Goal: Book appointment/travel/reservation

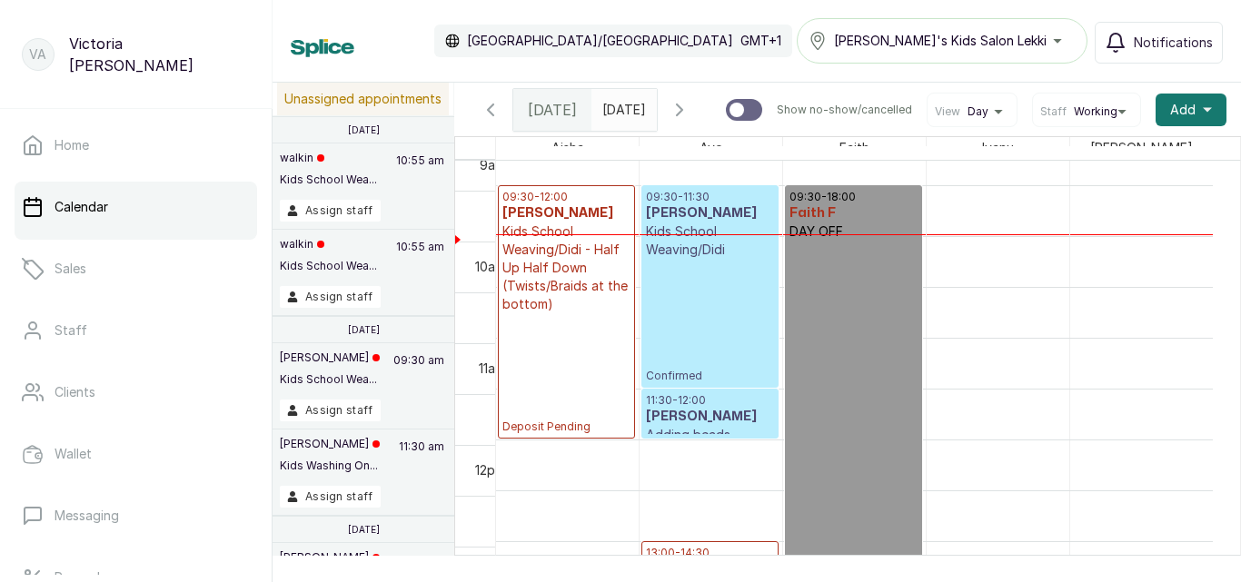
scroll to position [942, 0]
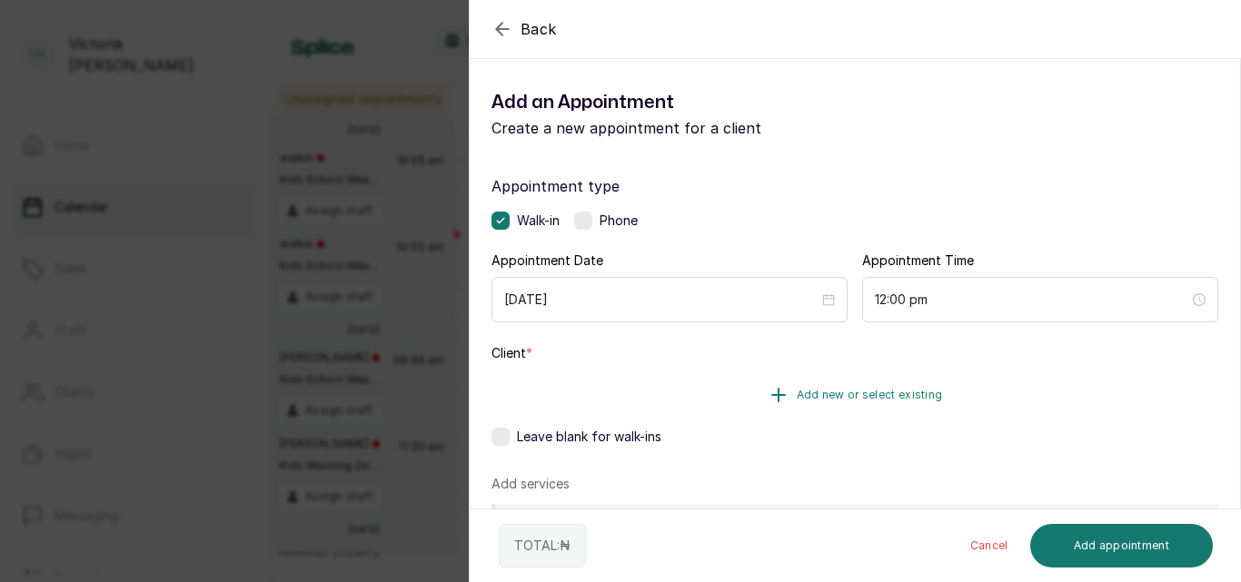
click at [825, 391] on span "Add new or select existing" at bounding box center [870, 395] width 146 height 15
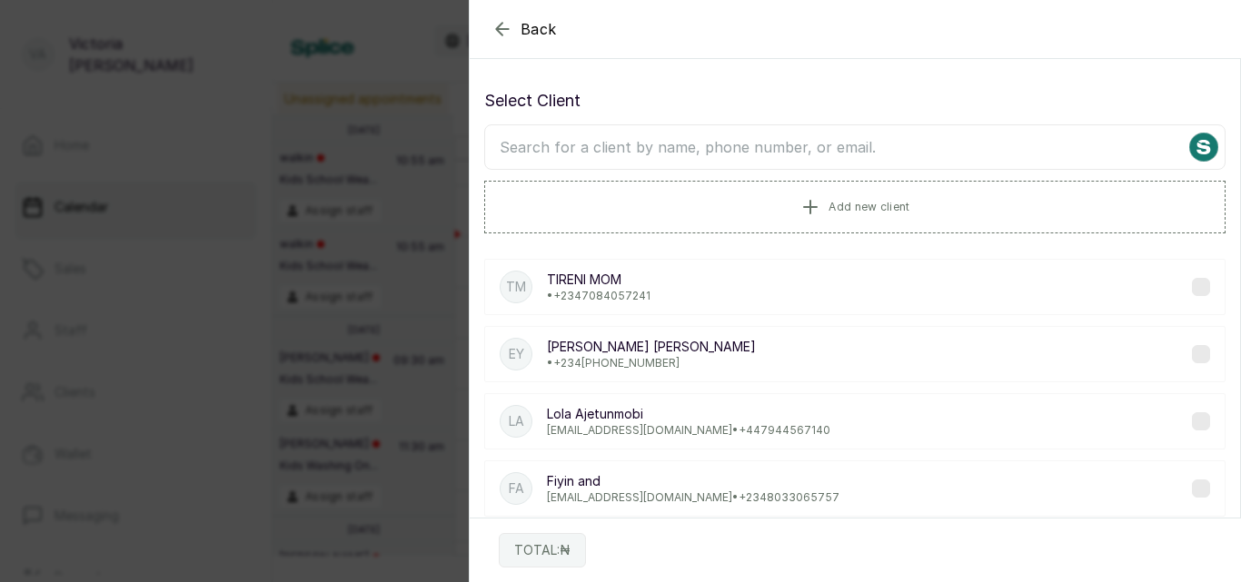
click at [772, 143] on input "text" at bounding box center [854, 146] width 741 height 45
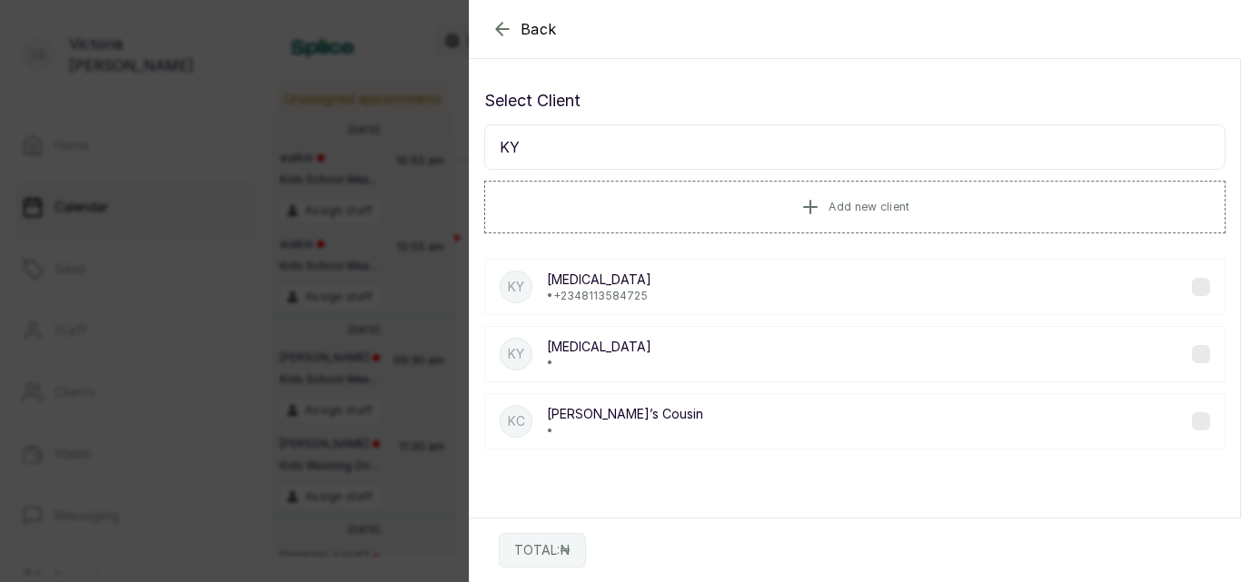
type input "K"
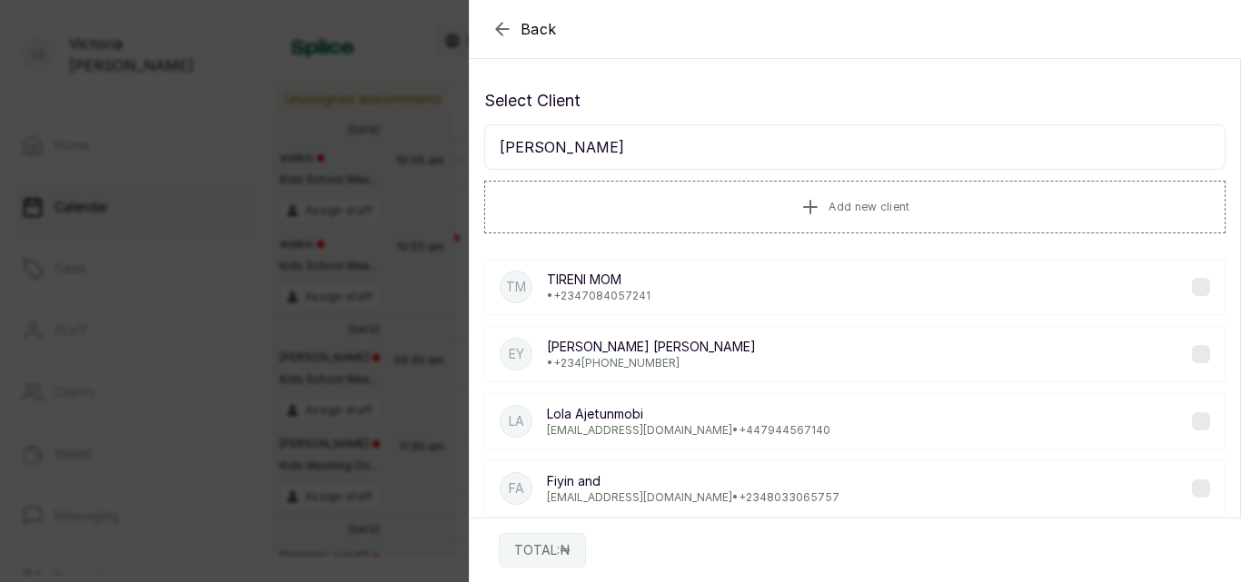
type input "ADERI"
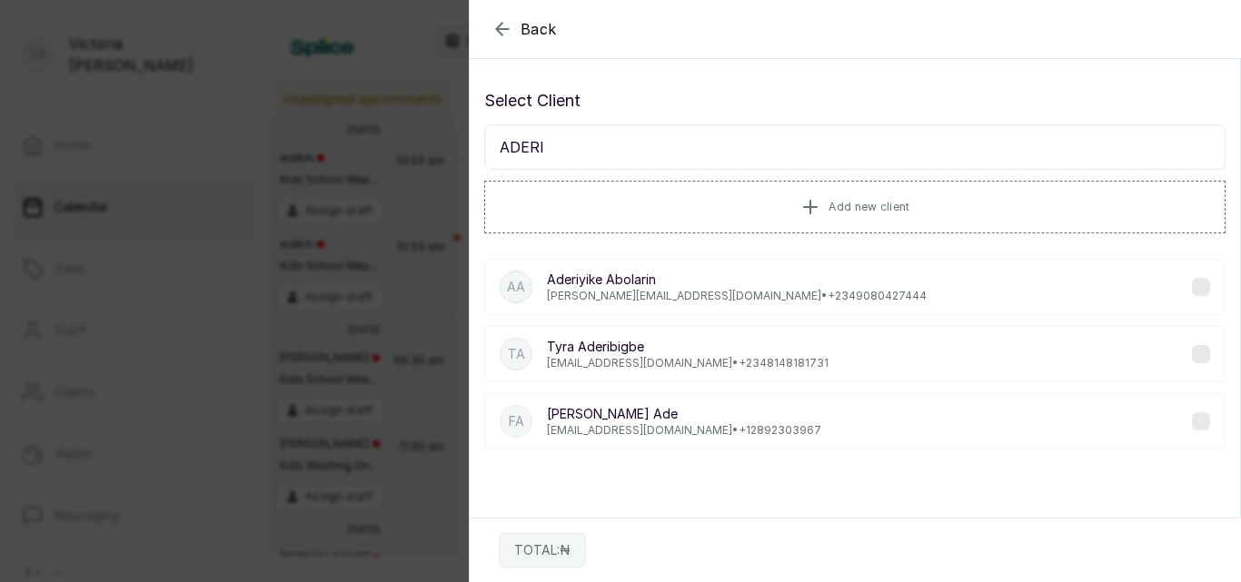
click at [675, 348] on p "[PERSON_NAME]" at bounding box center [688, 347] width 282 height 18
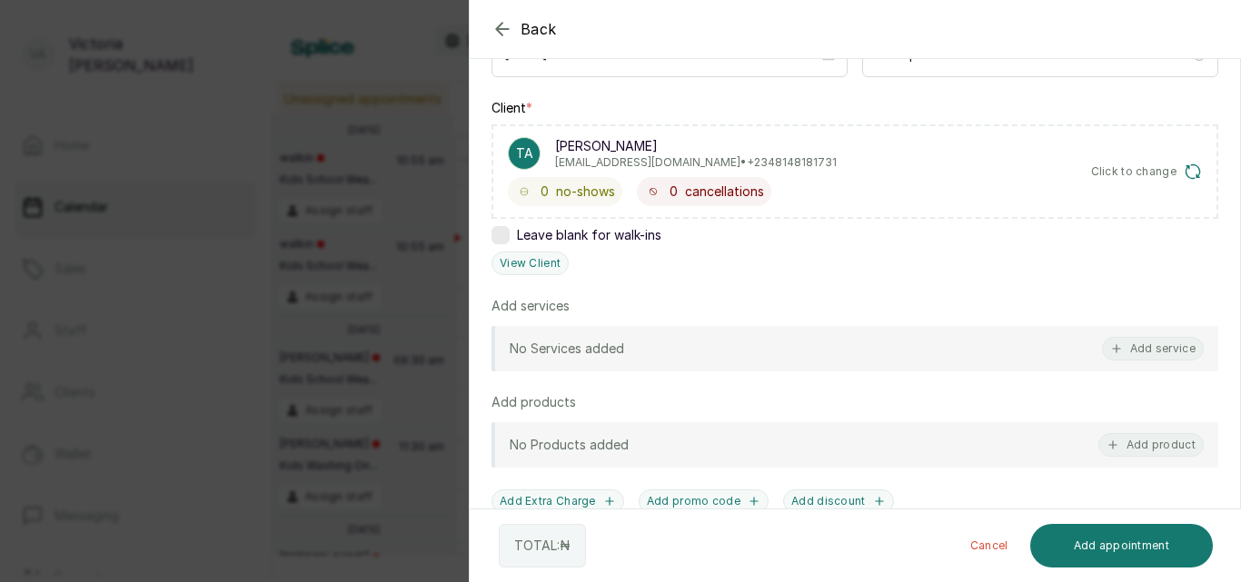
scroll to position [249, 0]
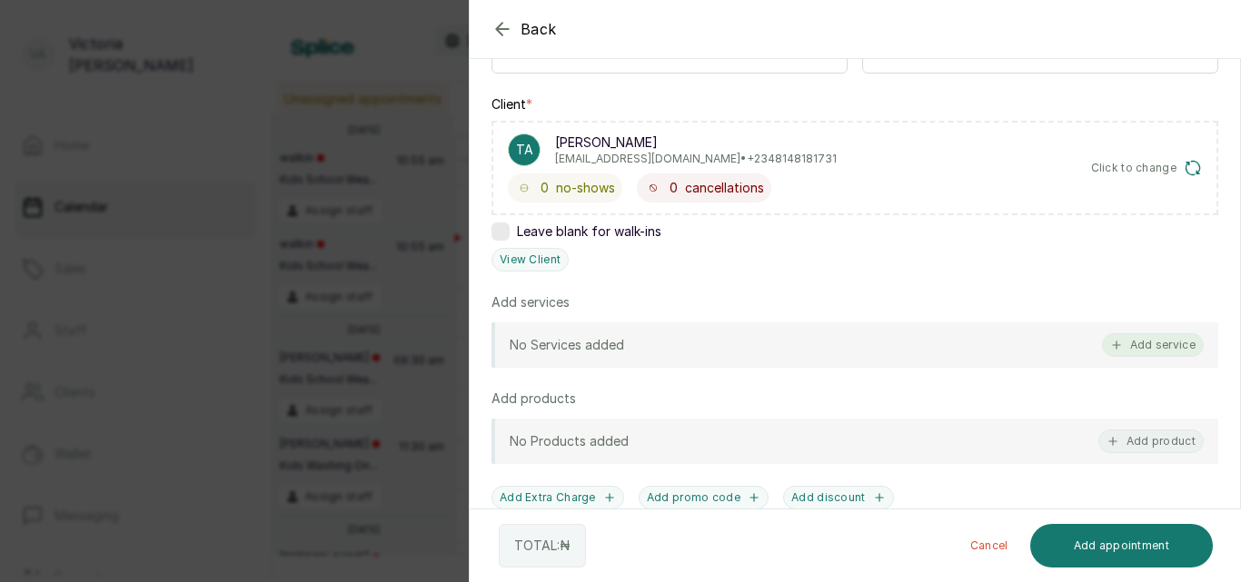
click at [1129, 344] on button "Add service" at bounding box center [1153, 345] width 102 height 24
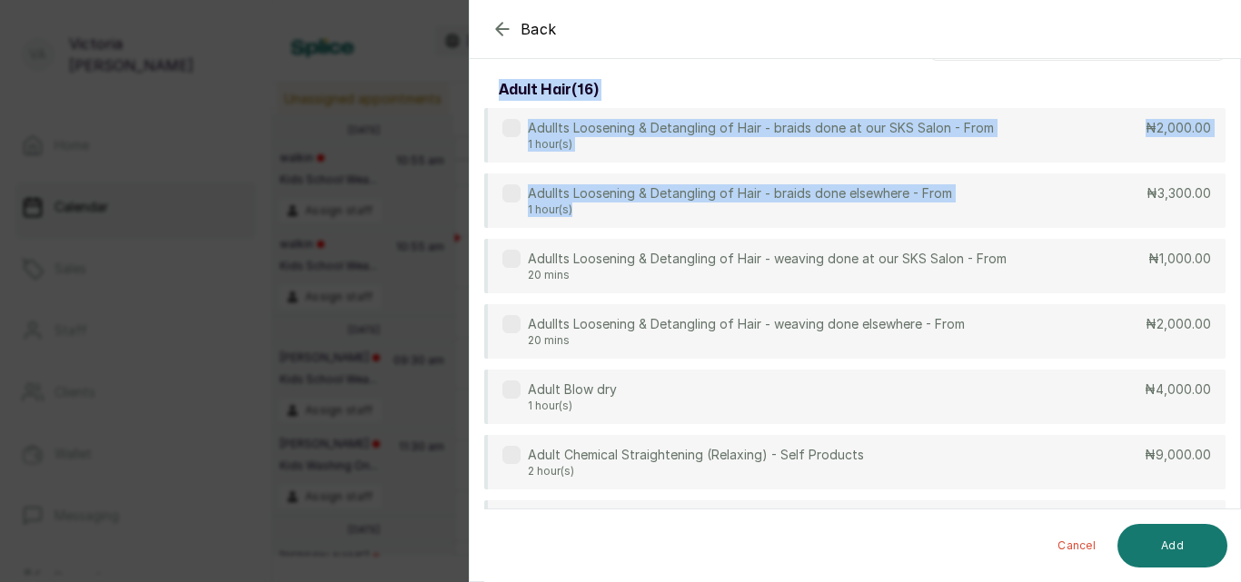
scroll to position [0, 0]
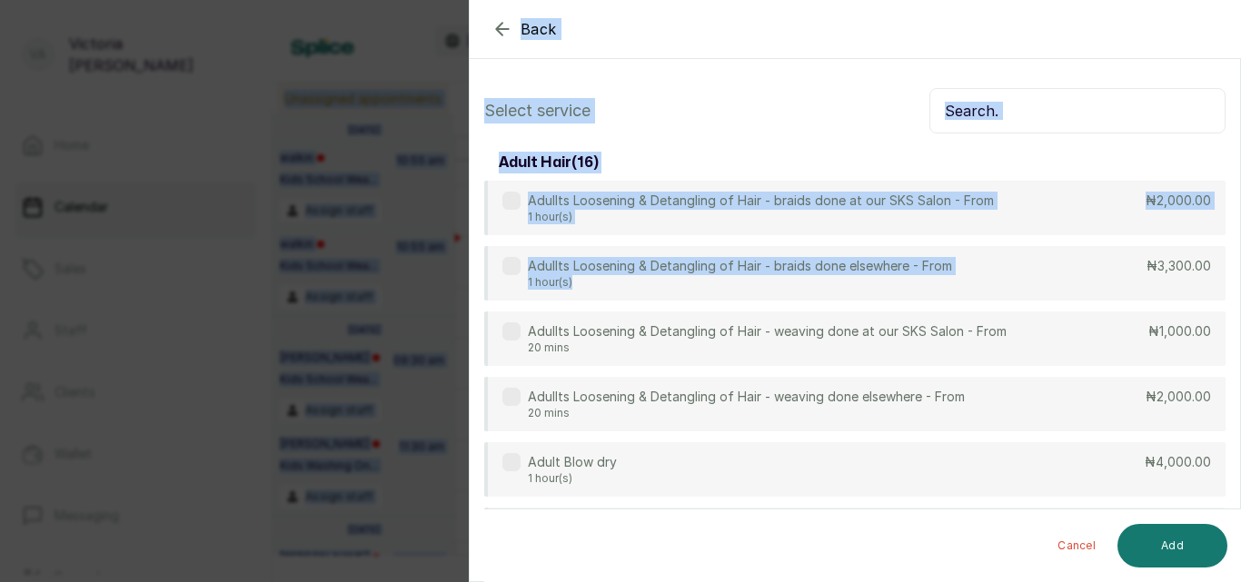
drag, startPoint x: 899, startPoint y: 206, endPoint x: 913, endPoint y: -79, distance: 285.6
click at [913, 0] on html "VA [PERSON_NAME] Home Calendar Sales Staff Clients Wallet Messaging Rewards Cat…" at bounding box center [620, 291] width 1241 height 582
click at [1051, 102] on input "text" at bounding box center [1077, 110] width 296 height 45
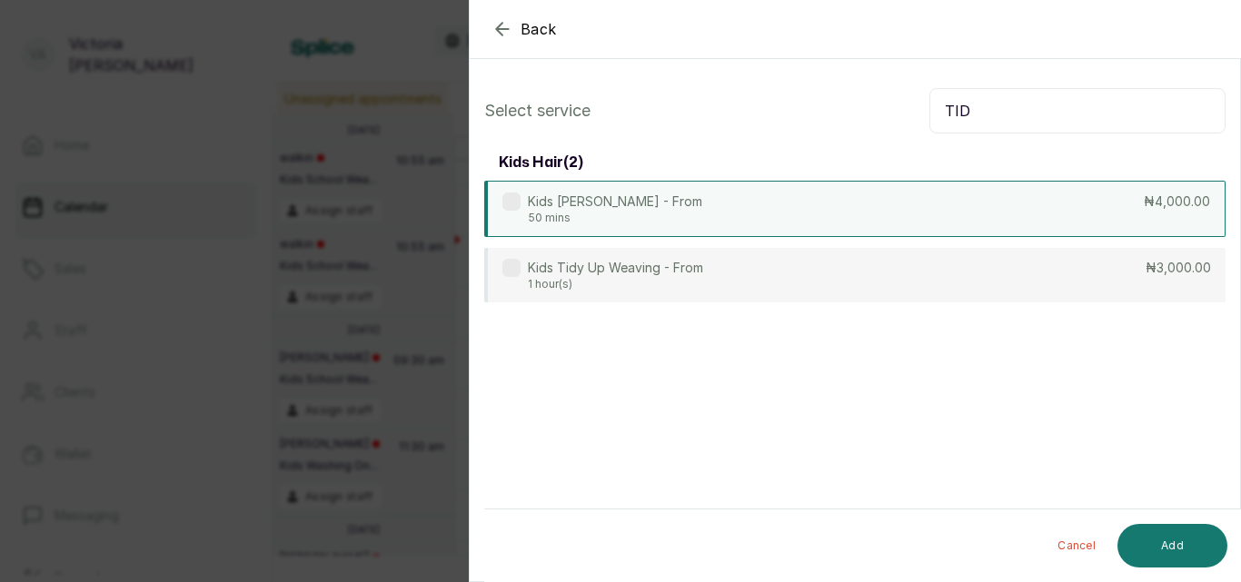
type input "TID"
click at [509, 204] on label at bounding box center [511, 202] width 18 height 18
click at [1171, 543] on button "Add" at bounding box center [1172, 546] width 110 height 44
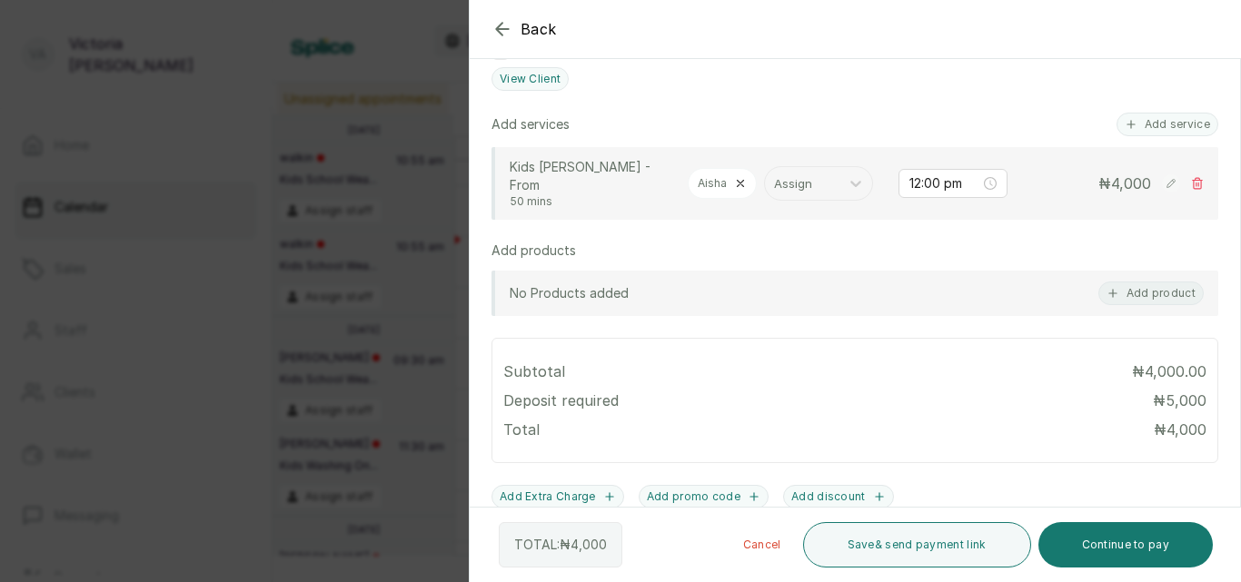
scroll to position [426, 0]
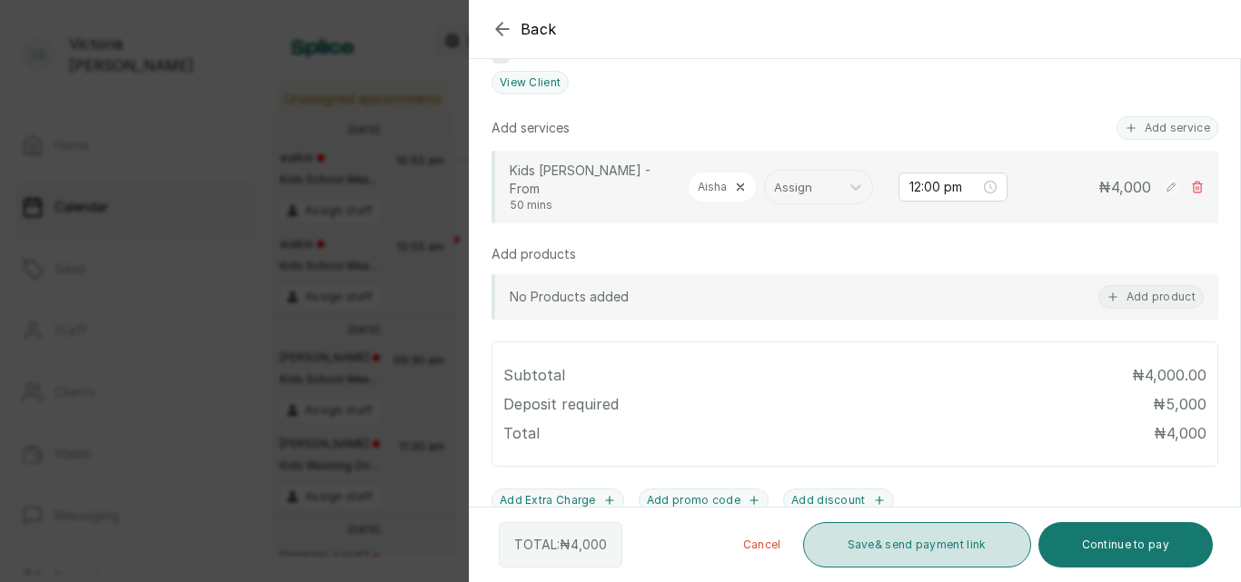
click at [946, 537] on button "Save & send payment link" at bounding box center [917, 544] width 228 height 45
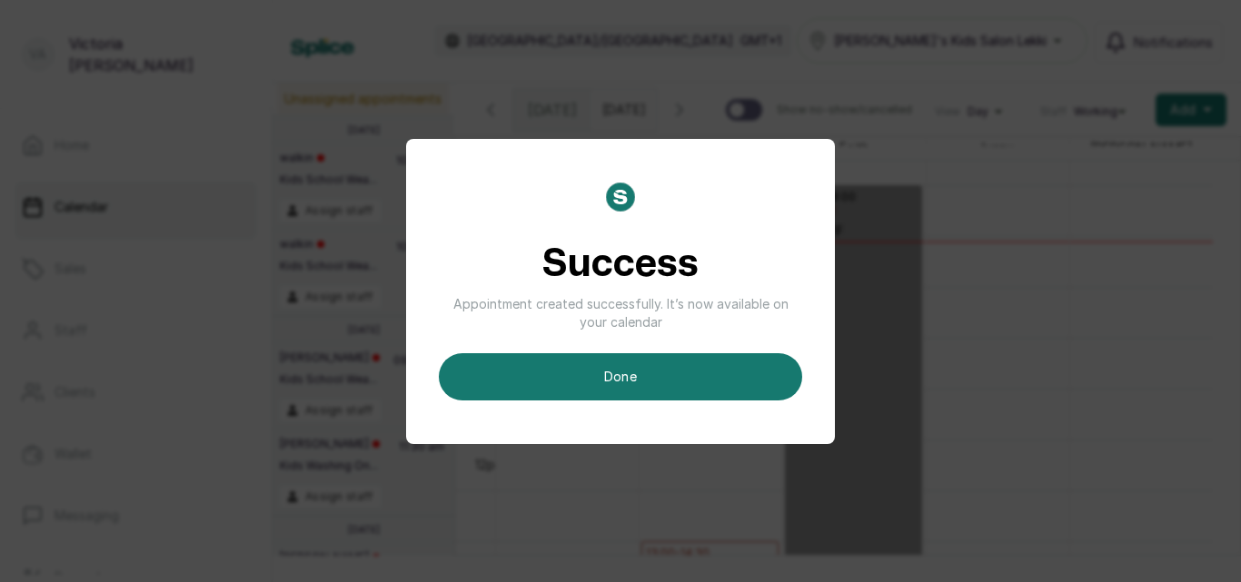
click at [946, 537] on div "Success Appointment created successfully. It’s now available on your calendar d…" at bounding box center [620, 291] width 1241 height 582
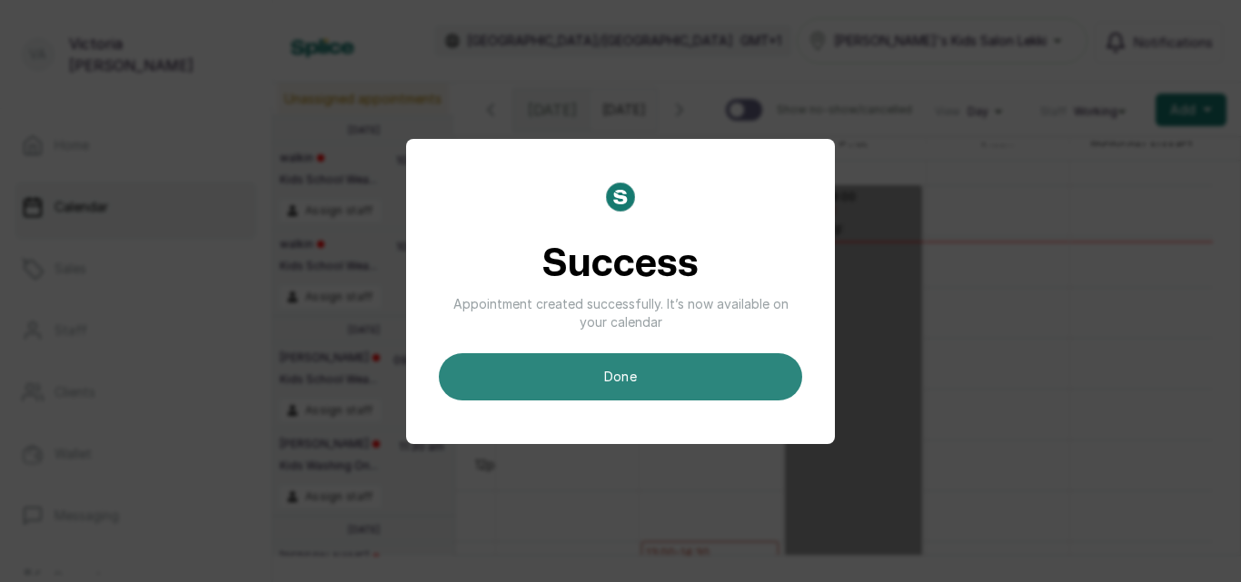
click at [688, 369] on button "done" at bounding box center [620, 376] width 363 height 47
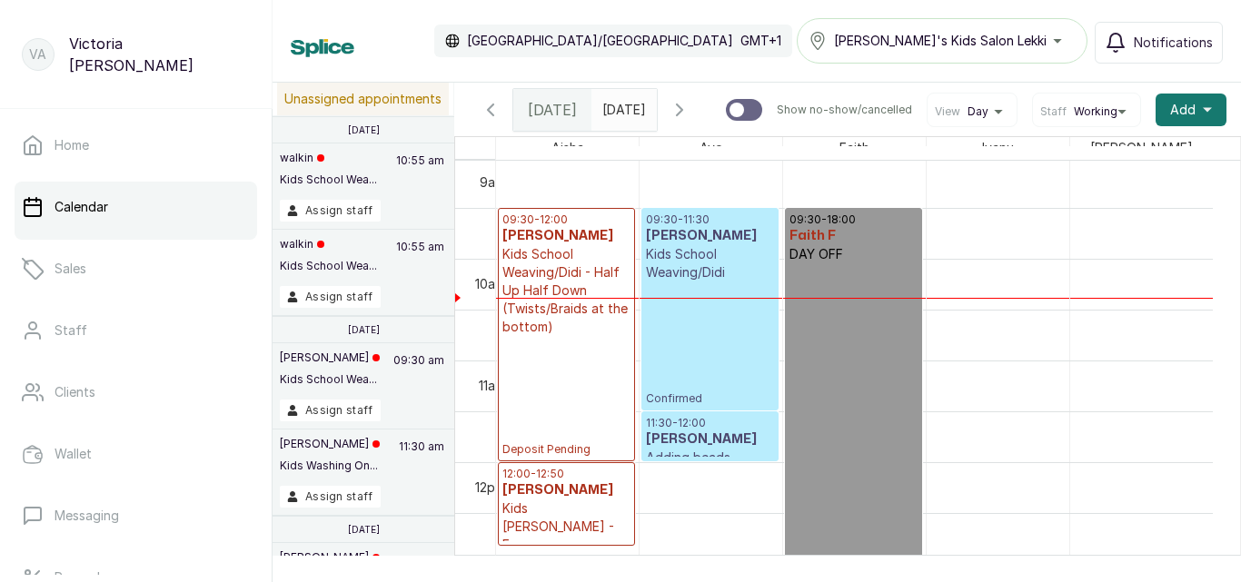
scroll to position [925, 0]
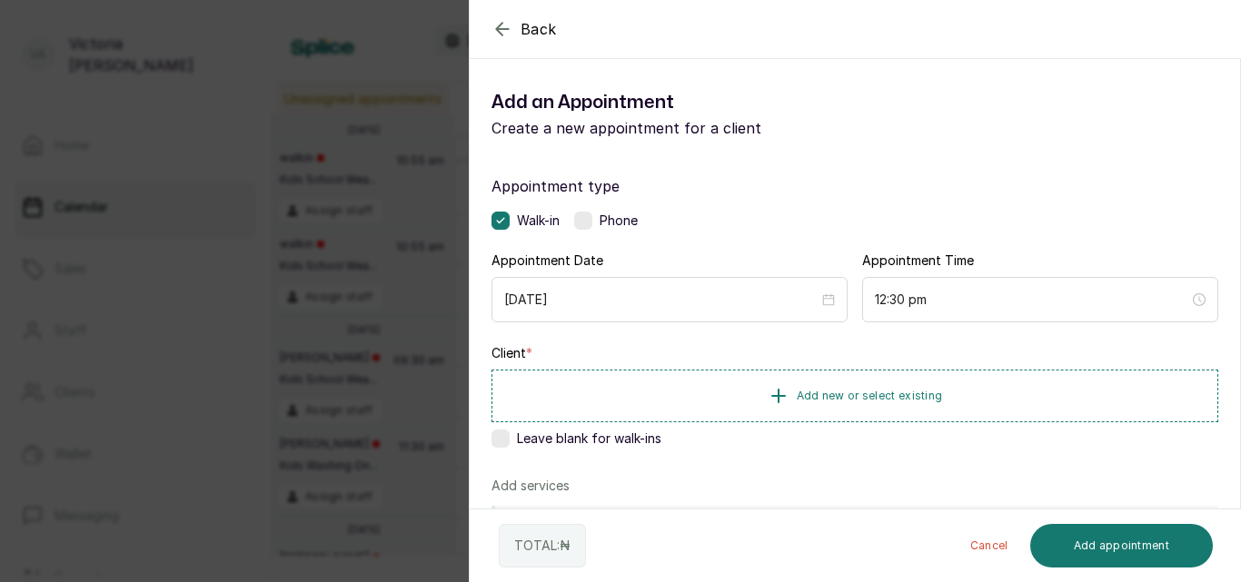
click at [498, 23] on icon "button" at bounding box center [502, 29] width 22 height 22
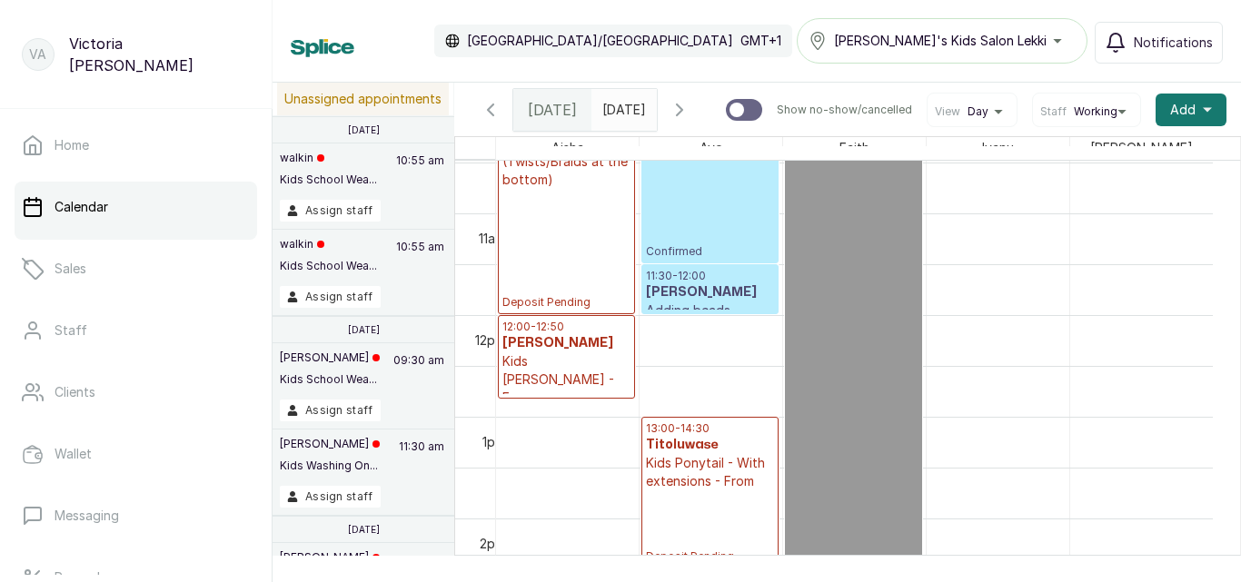
click at [703, 468] on p "Kids Ponytail - With extensions - From" at bounding box center [710, 472] width 128 height 36
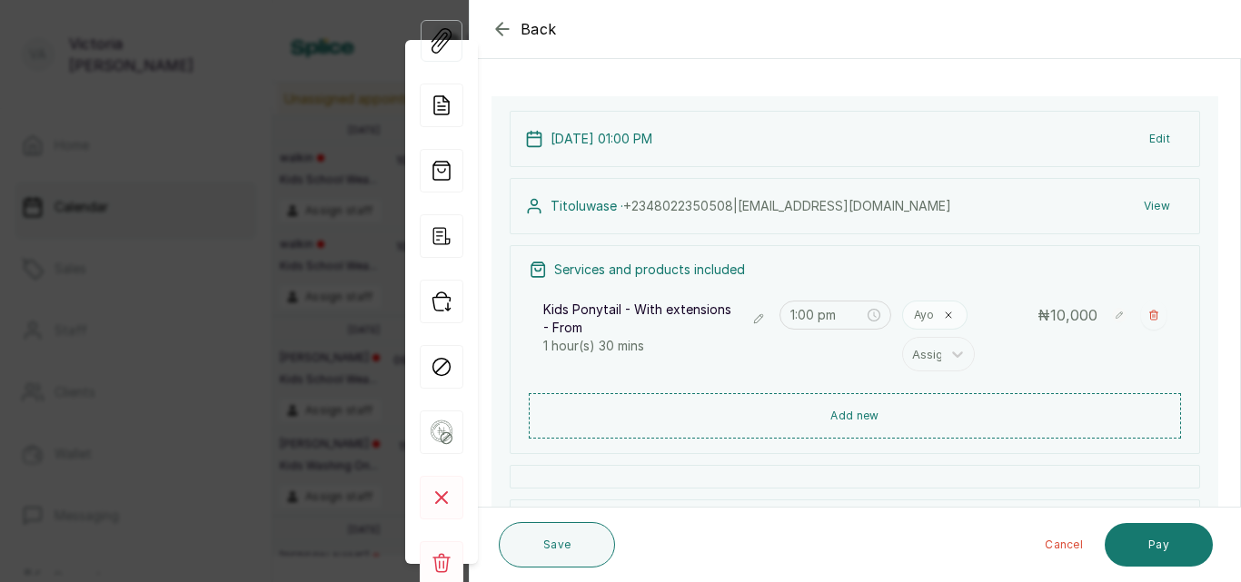
scroll to position [95, 0]
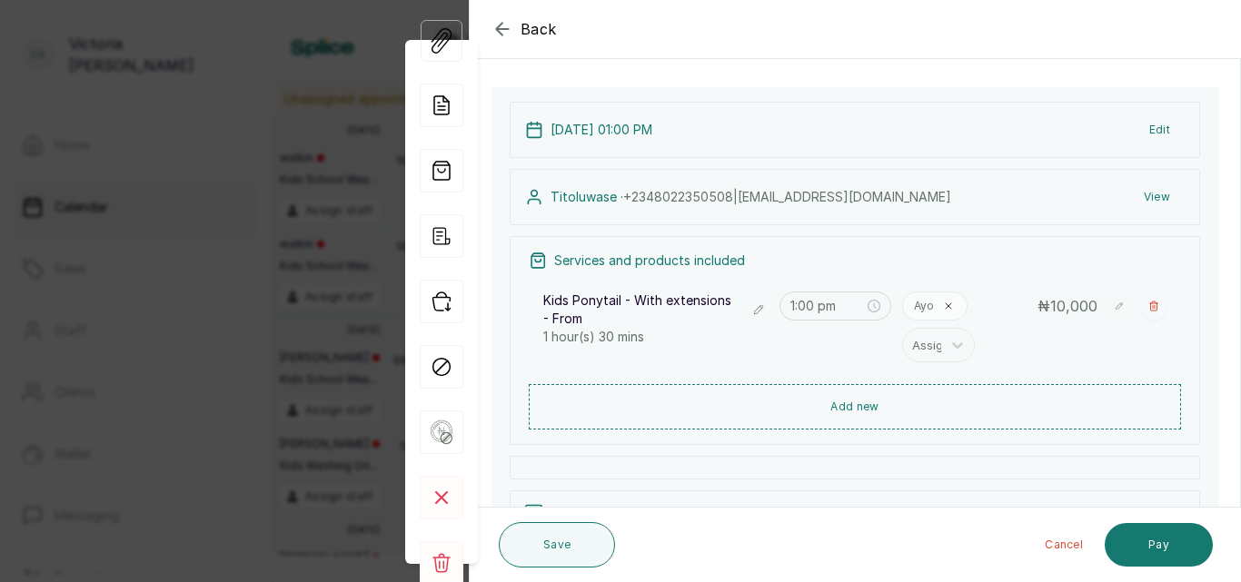
click at [1140, 127] on button "Edit" at bounding box center [1160, 130] width 50 height 33
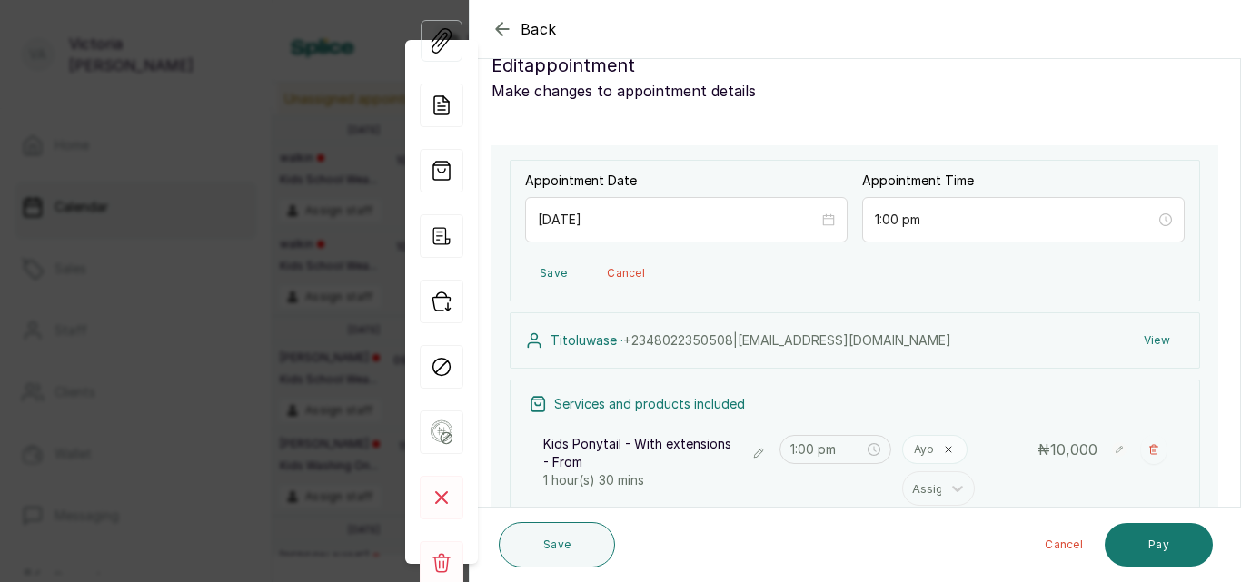
scroll to position [50, 0]
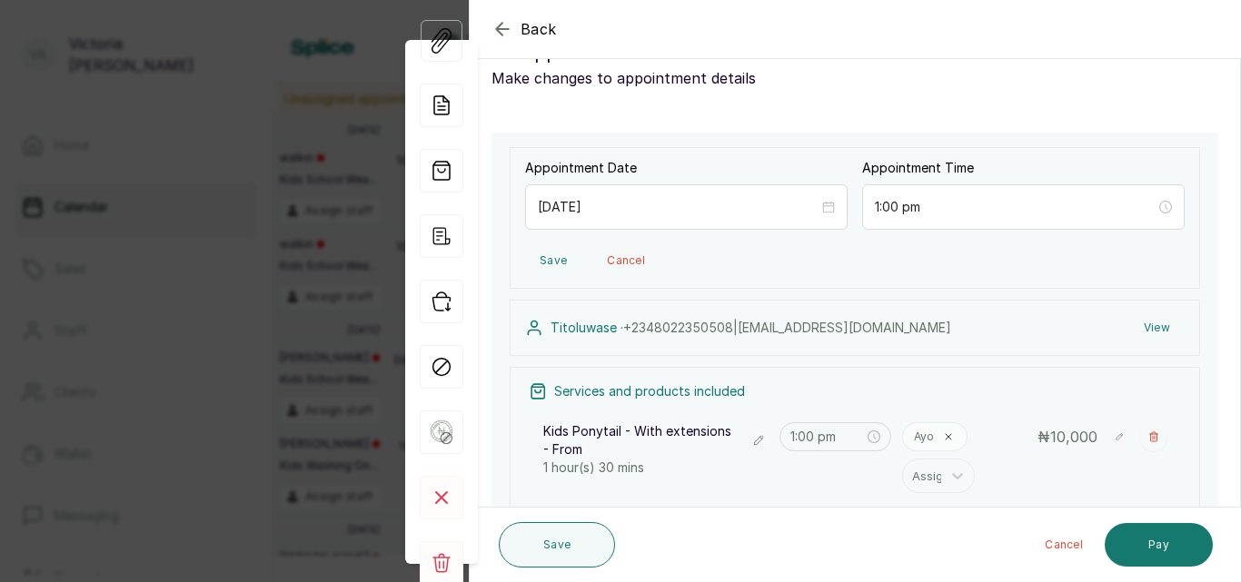
click at [1149, 322] on button "View" at bounding box center [1156, 328] width 55 height 33
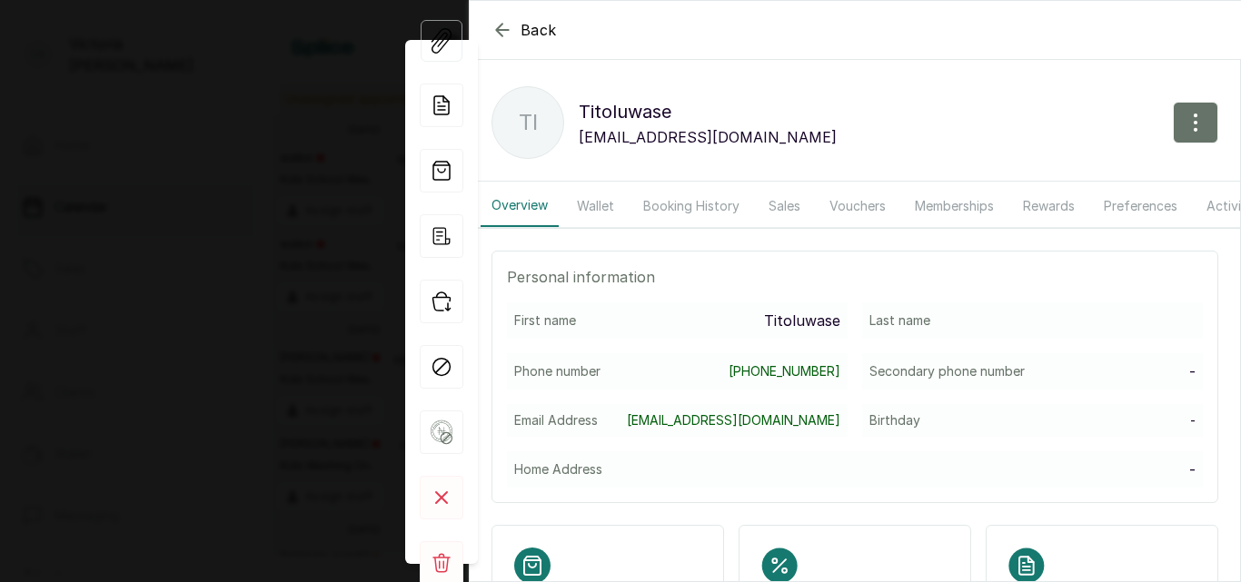
click at [708, 113] on p "Titoluwase" at bounding box center [708, 111] width 258 height 29
click at [645, 134] on p "[EMAIL_ADDRESS][DOMAIN_NAME]" at bounding box center [708, 137] width 258 height 22
click at [1189, 114] on icon "button" at bounding box center [1196, 123] width 22 height 22
click at [1061, 174] on span "Edit" at bounding box center [1116, 176] width 174 height 22
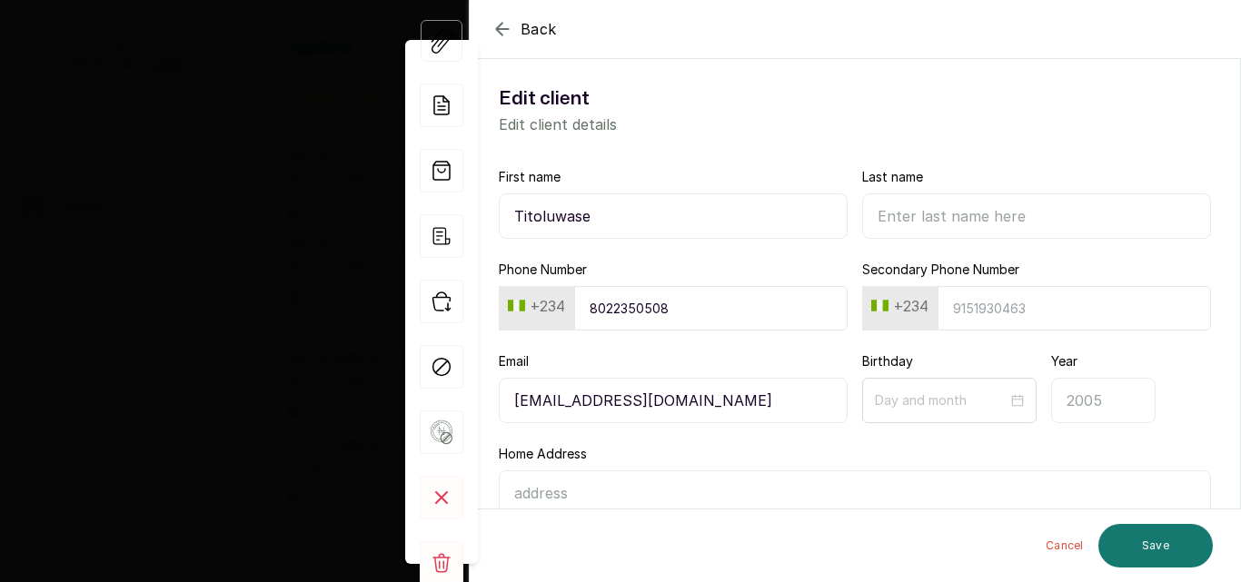
click at [610, 206] on input "Titoluwase" at bounding box center [673, 215] width 349 height 45
type input "T"
type input "ASE"
click at [702, 316] on input "8022350508" at bounding box center [710, 308] width 273 height 45
type input "8"
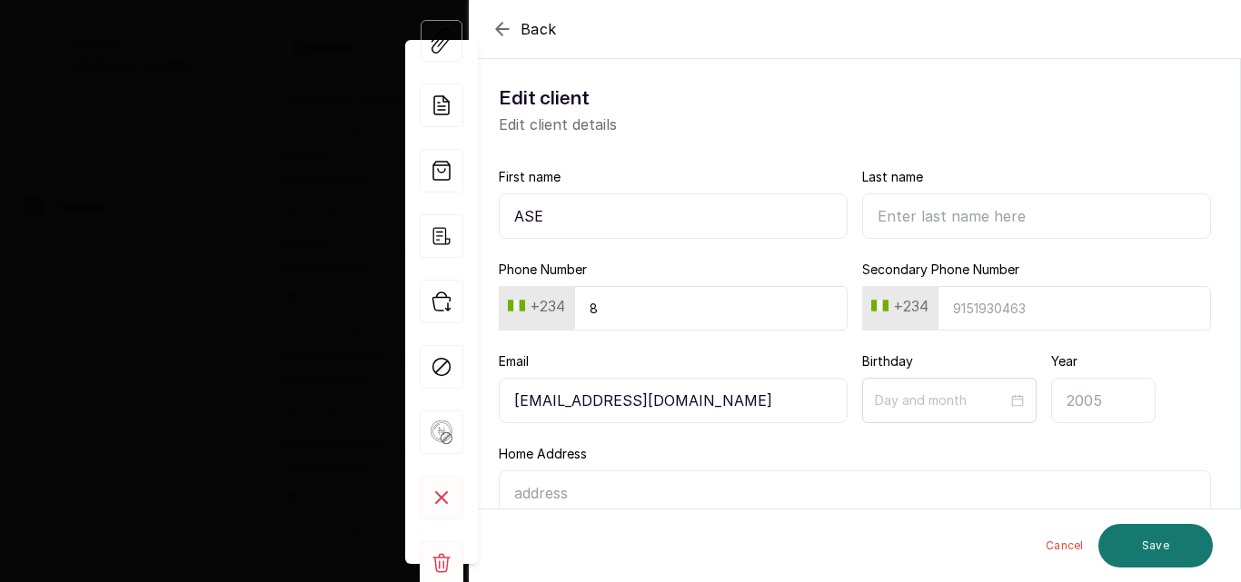
click at [491, 28] on icon "button" at bounding box center [502, 29] width 22 height 22
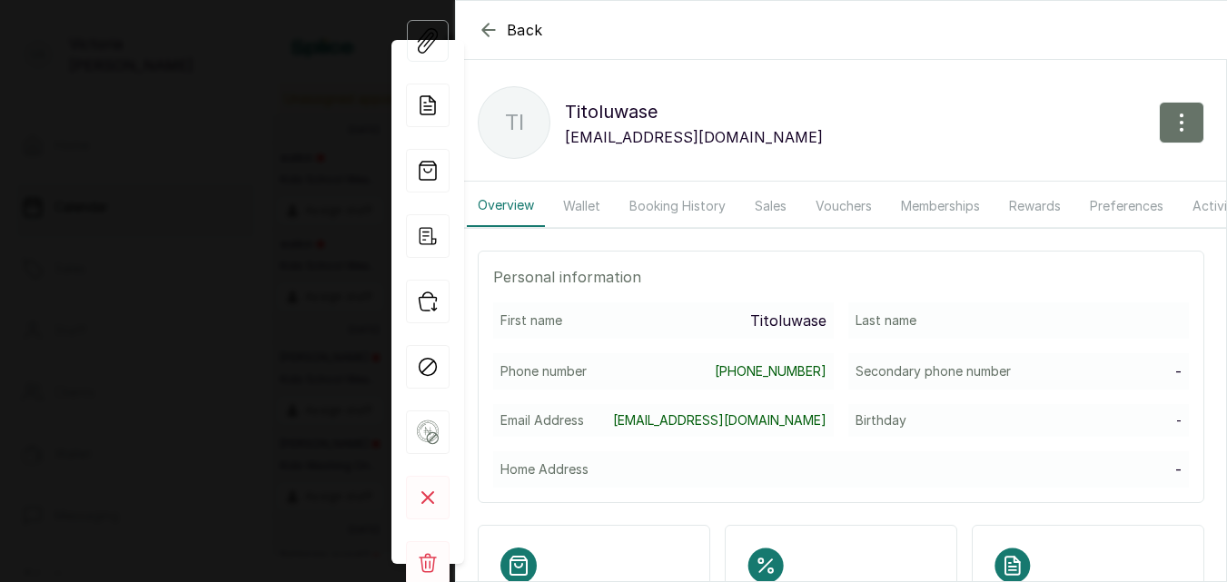
click at [501, 28] on button "Back" at bounding box center [510, 30] width 65 height 22
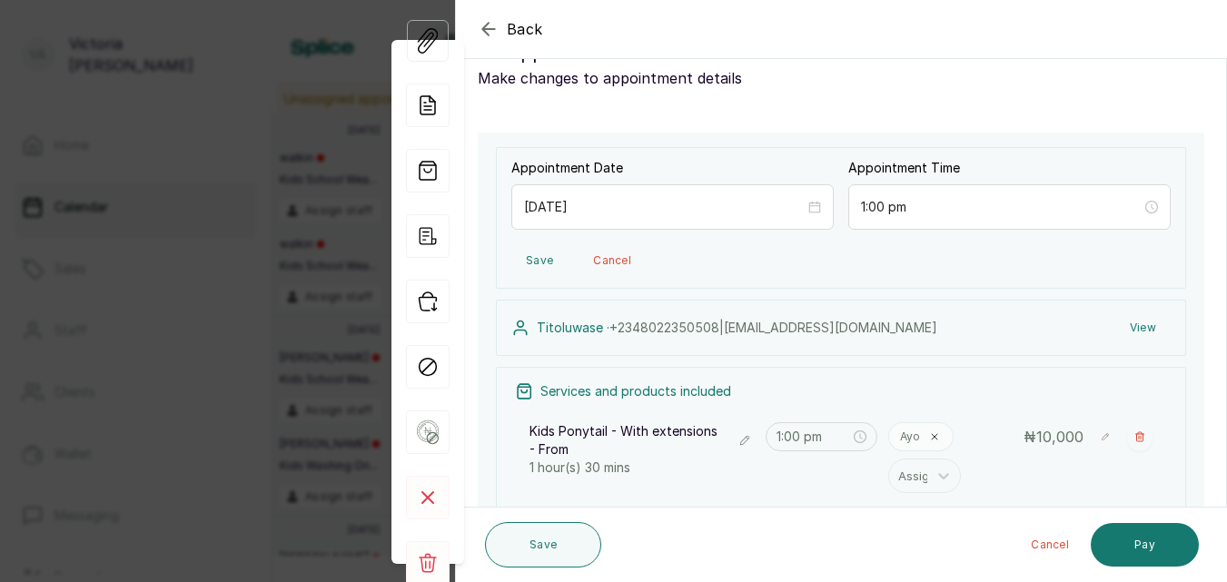
click at [496, 31] on icon "button" at bounding box center [489, 29] width 22 height 22
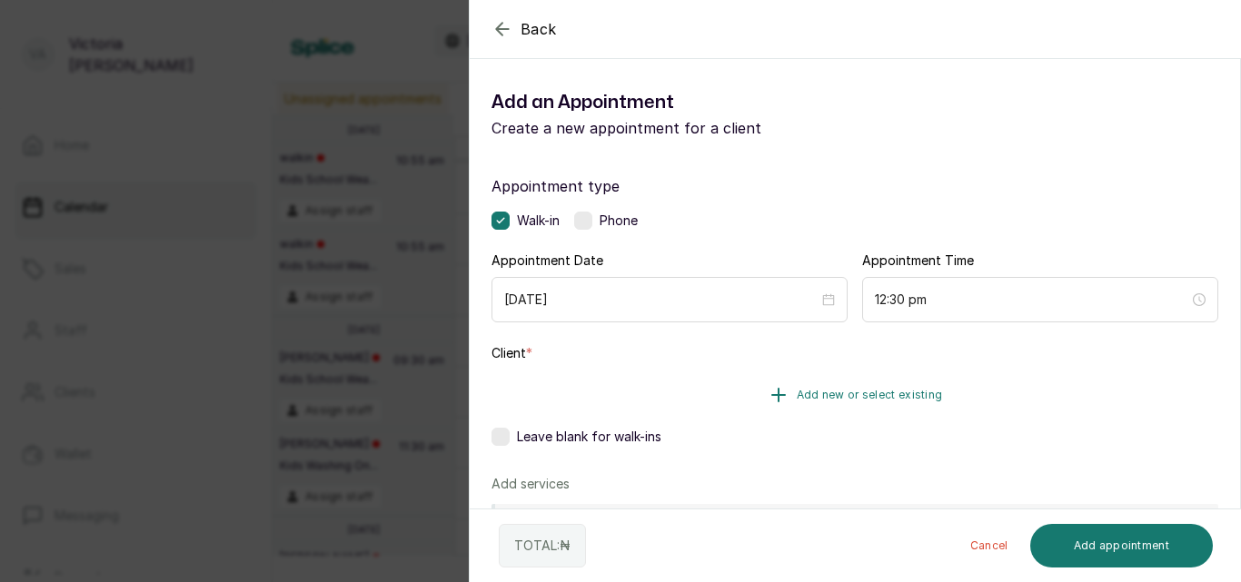
click at [828, 390] on span "Add new or select existing" at bounding box center [870, 395] width 146 height 15
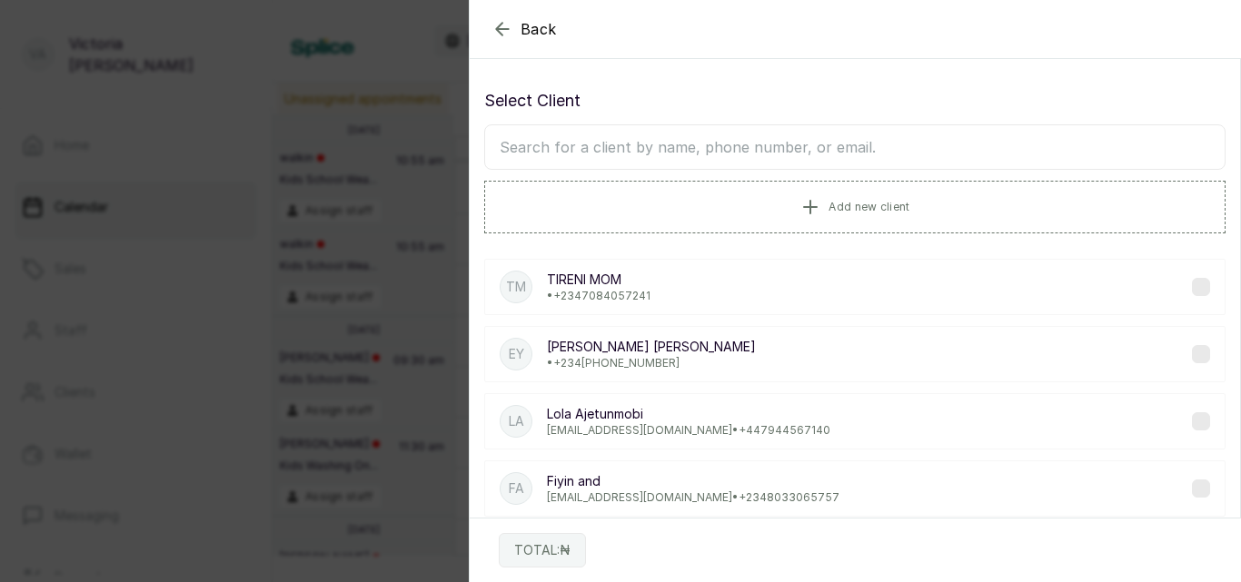
click at [751, 138] on input "text" at bounding box center [854, 146] width 741 height 45
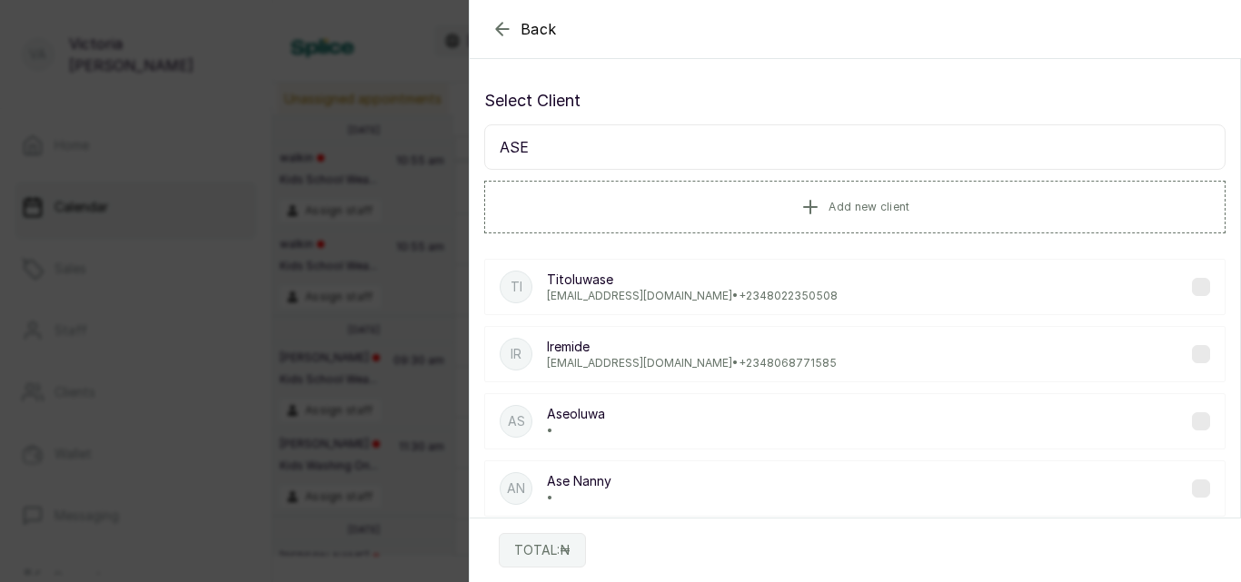
type input "ASE"
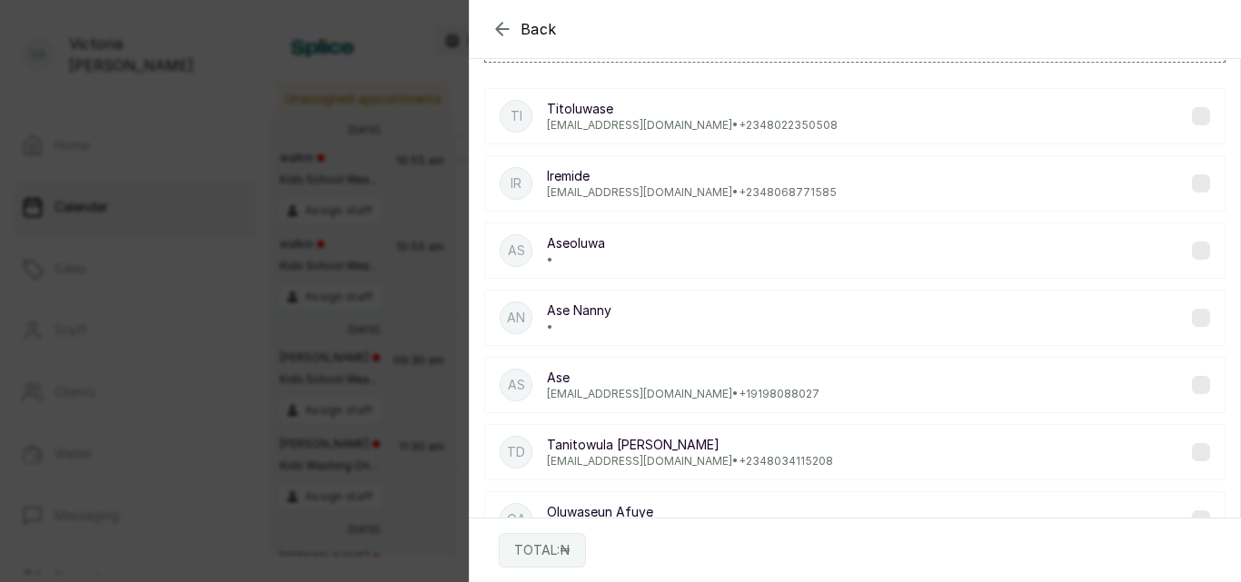
scroll to position [174, 0]
click at [1192, 251] on label at bounding box center [1201, 248] width 18 height 18
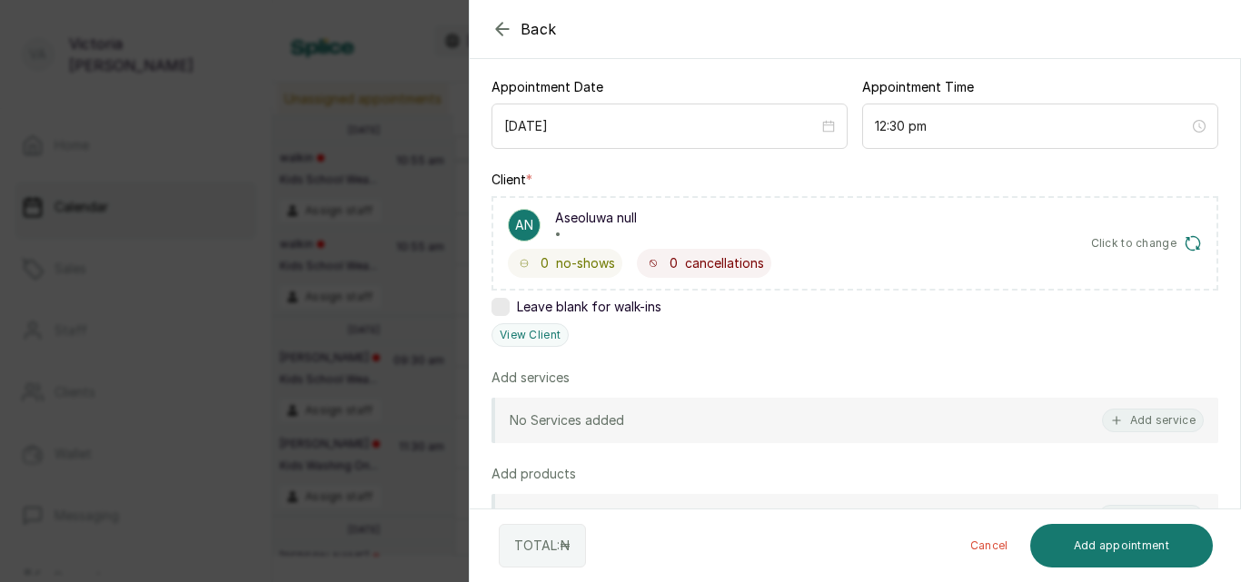
click at [503, 28] on icon "button" at bounding box center [502, 29] width 22 height 22
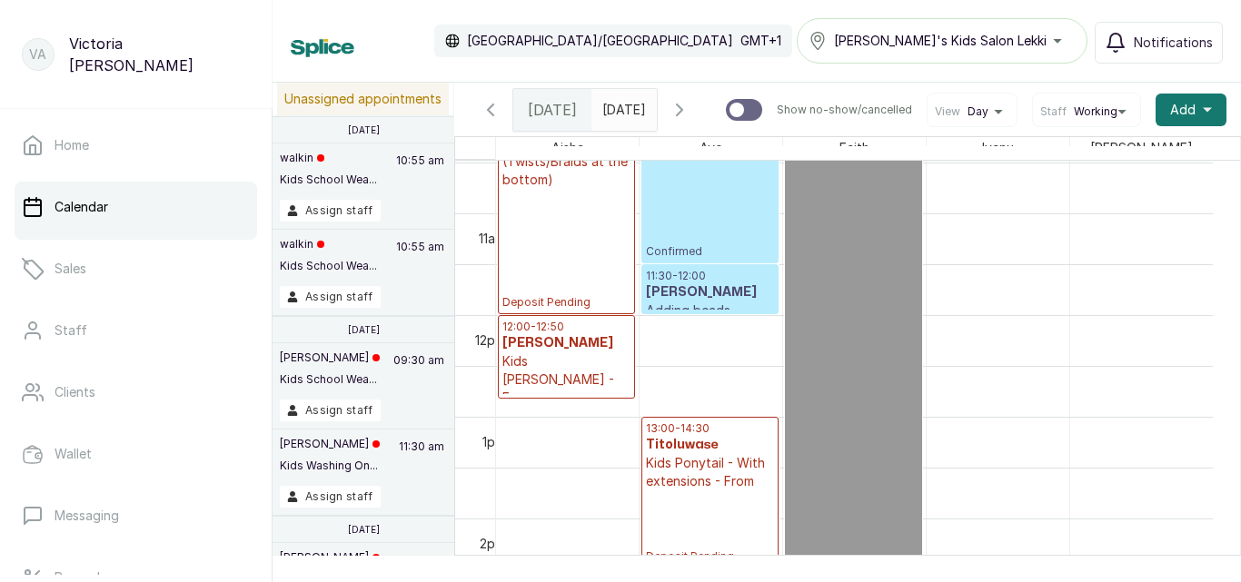
click at [723, 481] on p "Kids Ponytail - With extensions - From" at bounding box center [710, 472] width 128 height 36
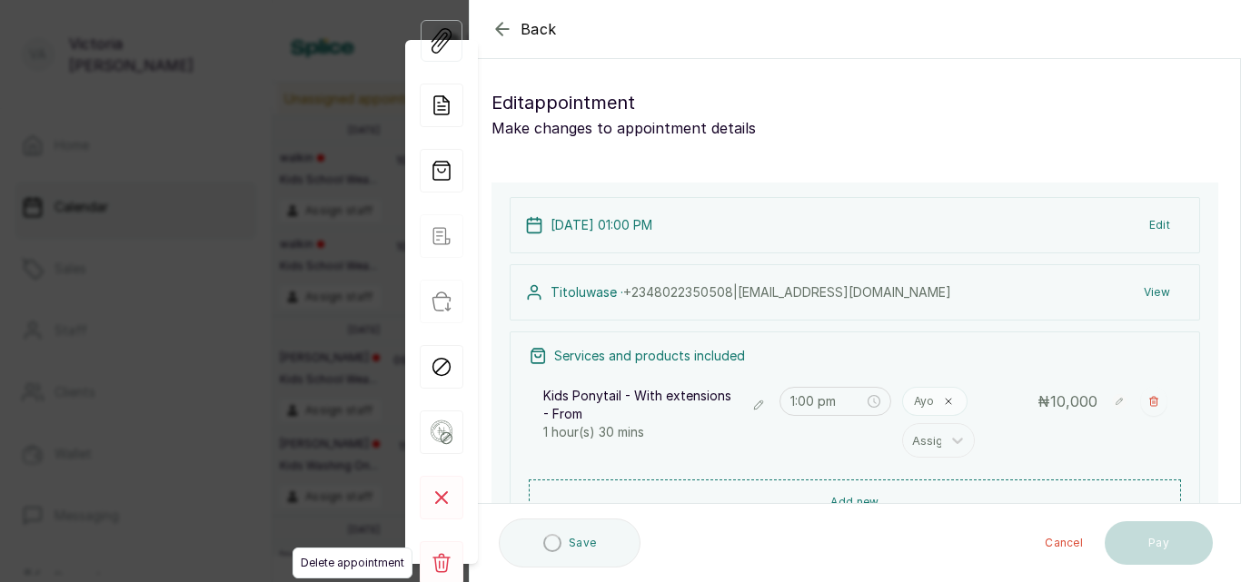
click at [436, 565] on icon at bounding box center [441, 562] width 18 height 19
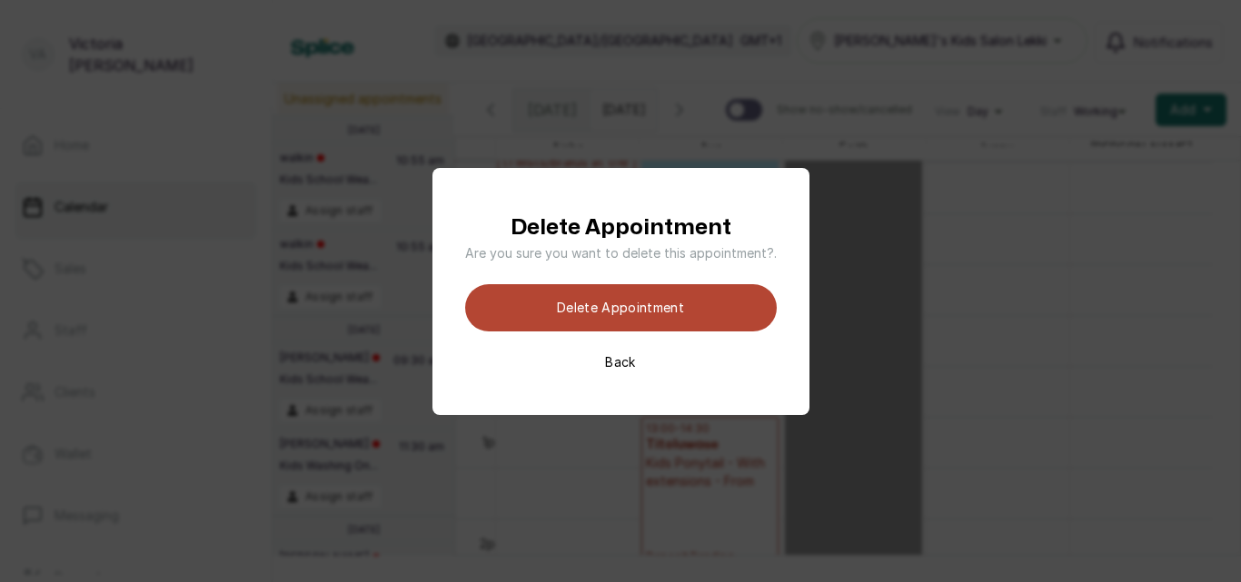
click at [595, 306] on button "Delete appointment" at bounding box center [621, 307] width 312 height 47
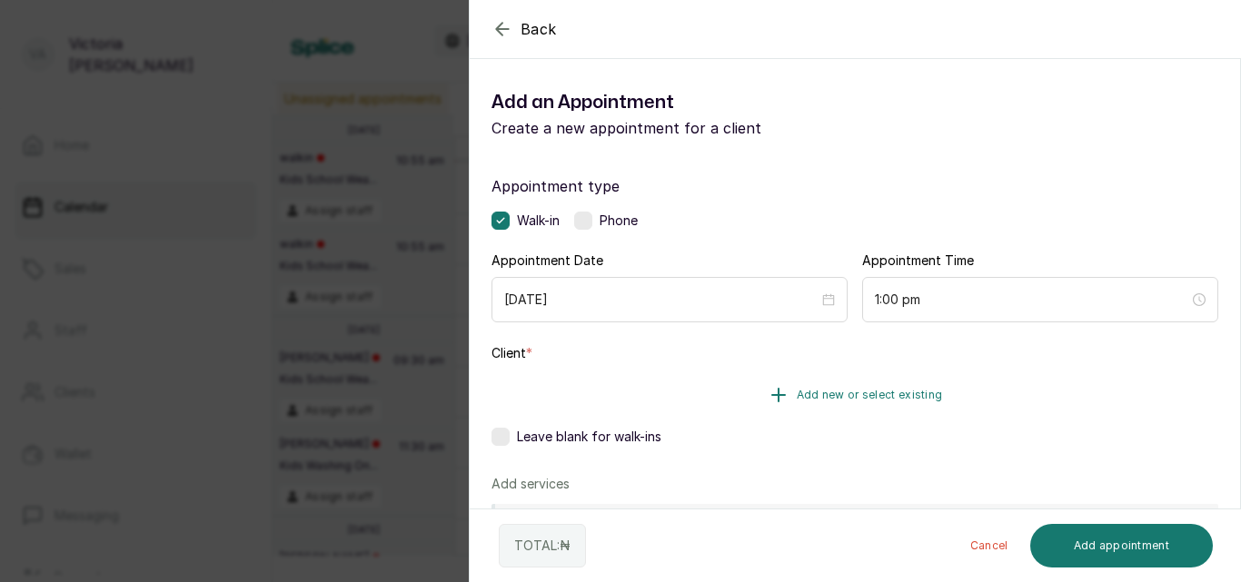
click at [818, 396] on span "Add new or select existing" at bounding box center [870, 395] width 146 height 15
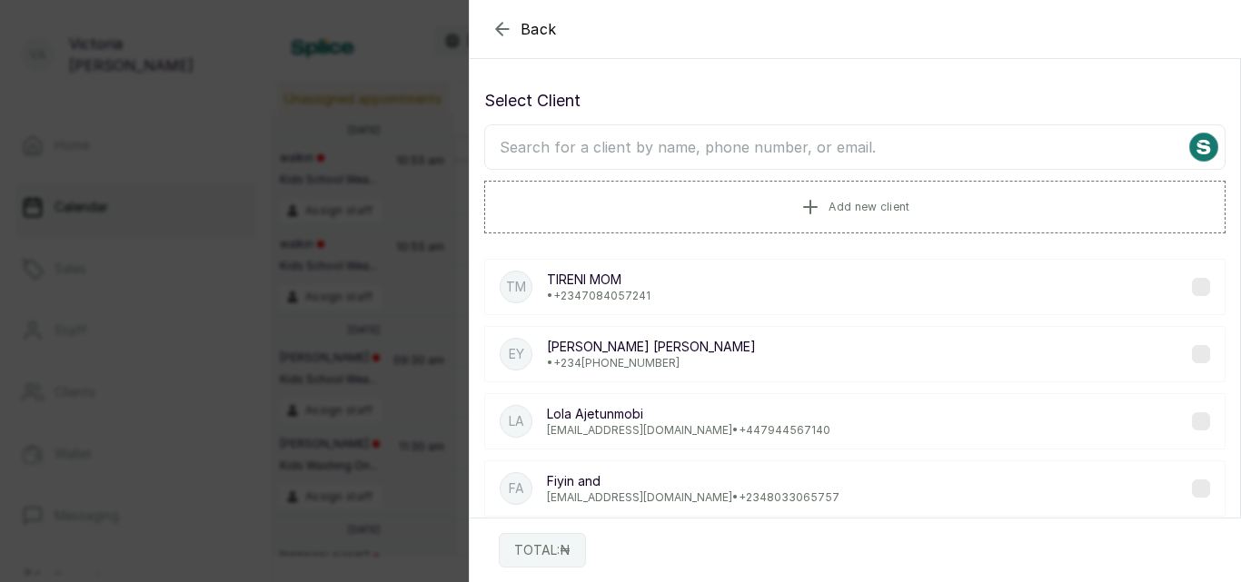
click at [644, 145] on input "text" at bounding box center [854, 146] width 741 height 45
click at [644, 145] on input "ASE" at bounding box center [854, 146] width 741 height 45
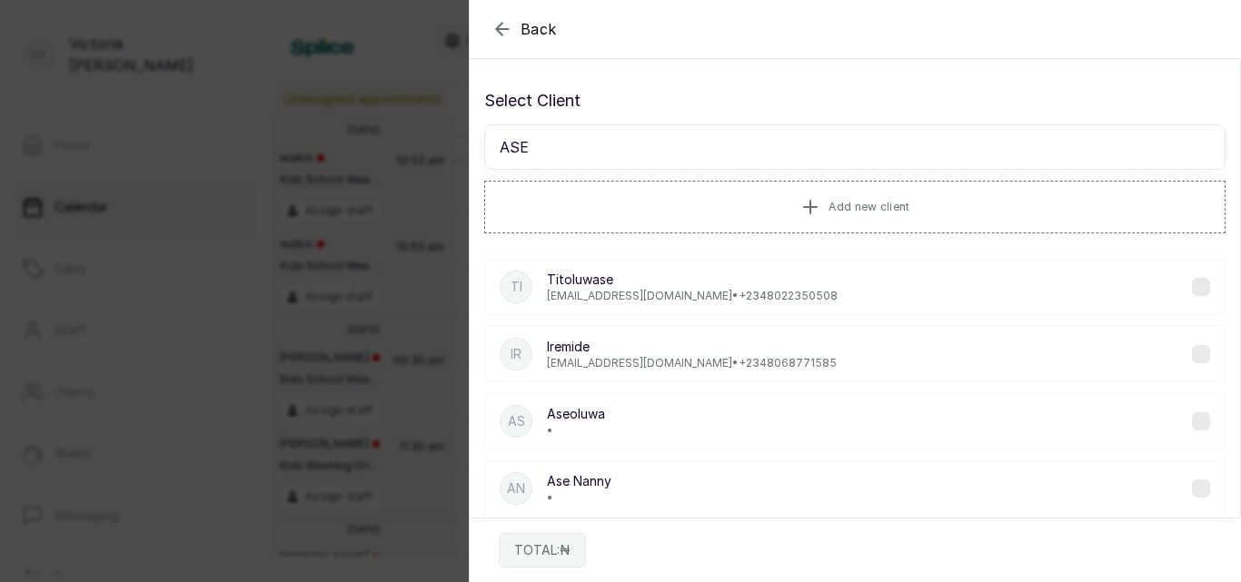
type input "ASE"
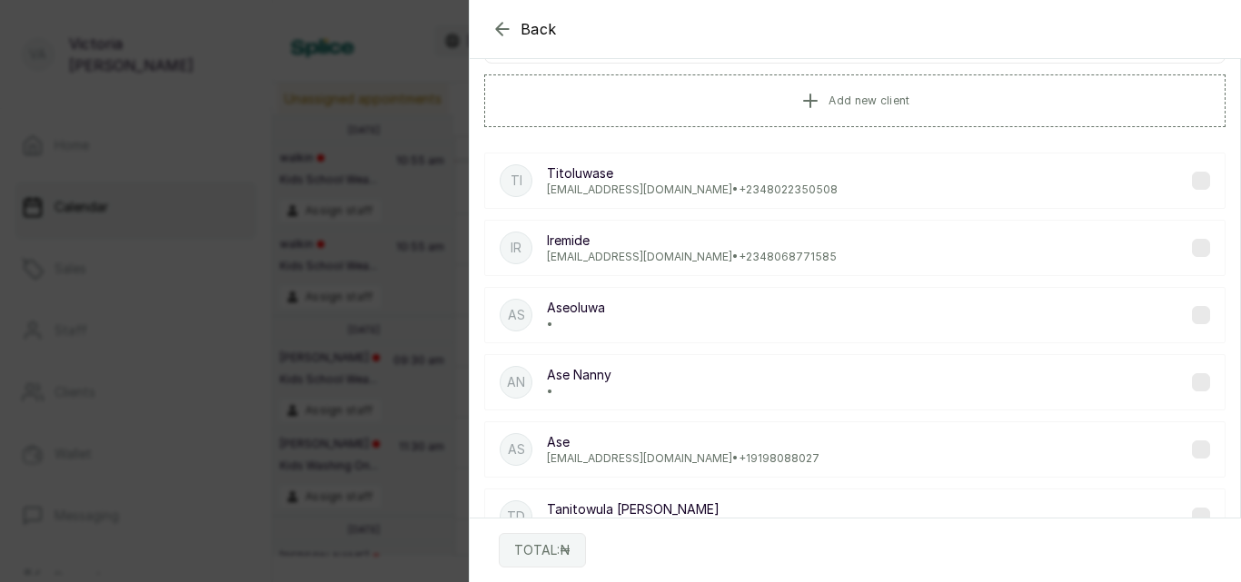
scroll to position [114, 0]
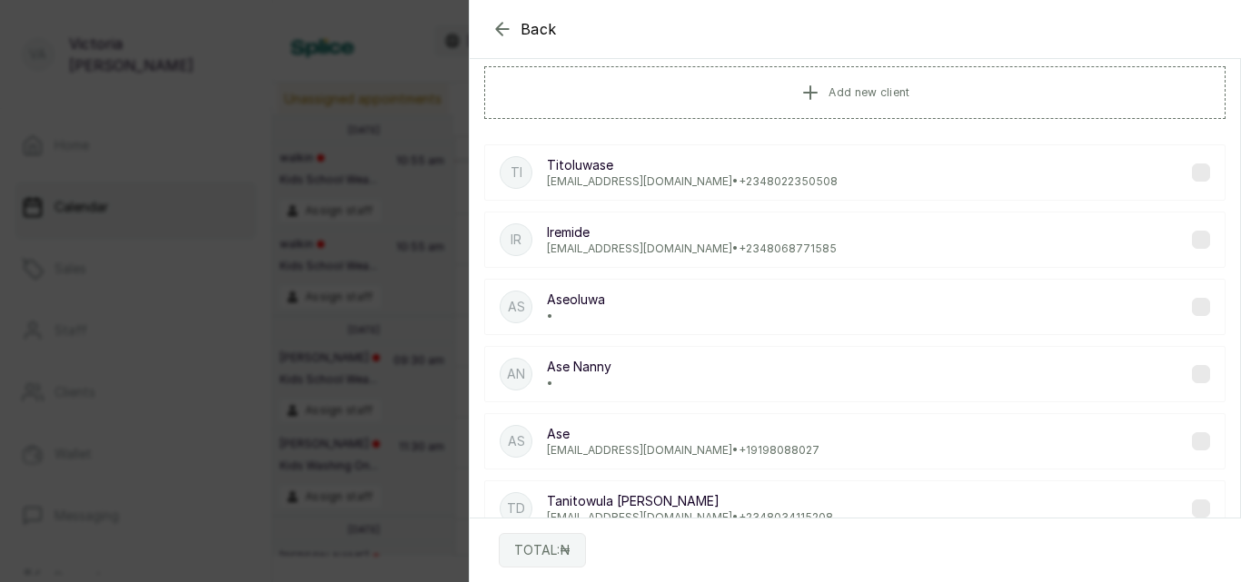
click at [1192, 305] on label at bounding box center [1201, 307] width 18 height 18
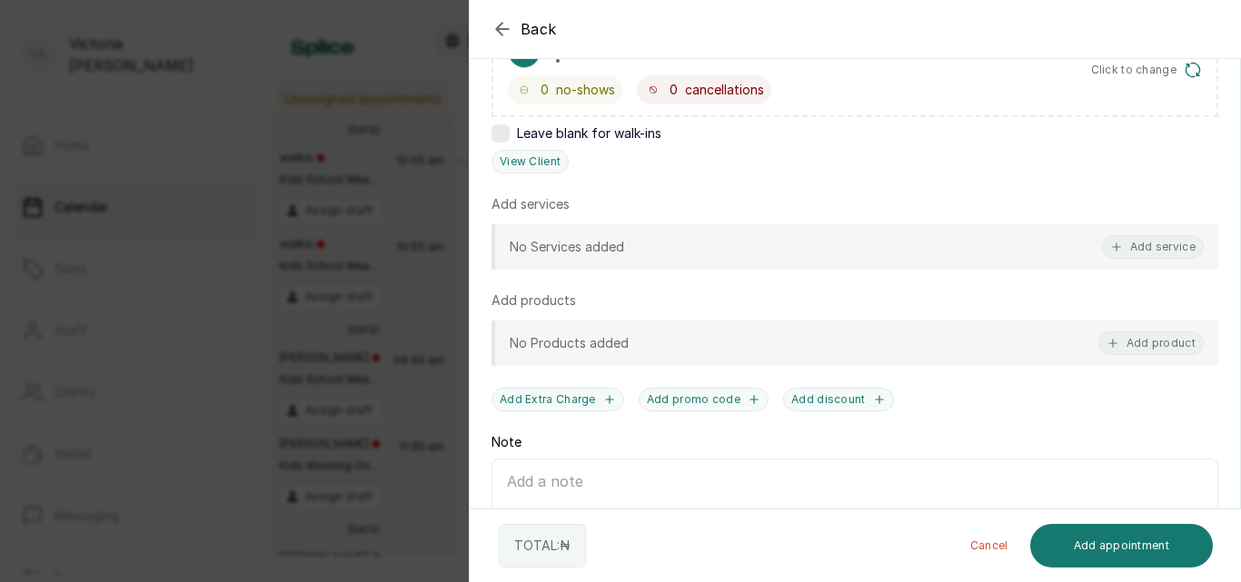
scroll to position [351, 0]
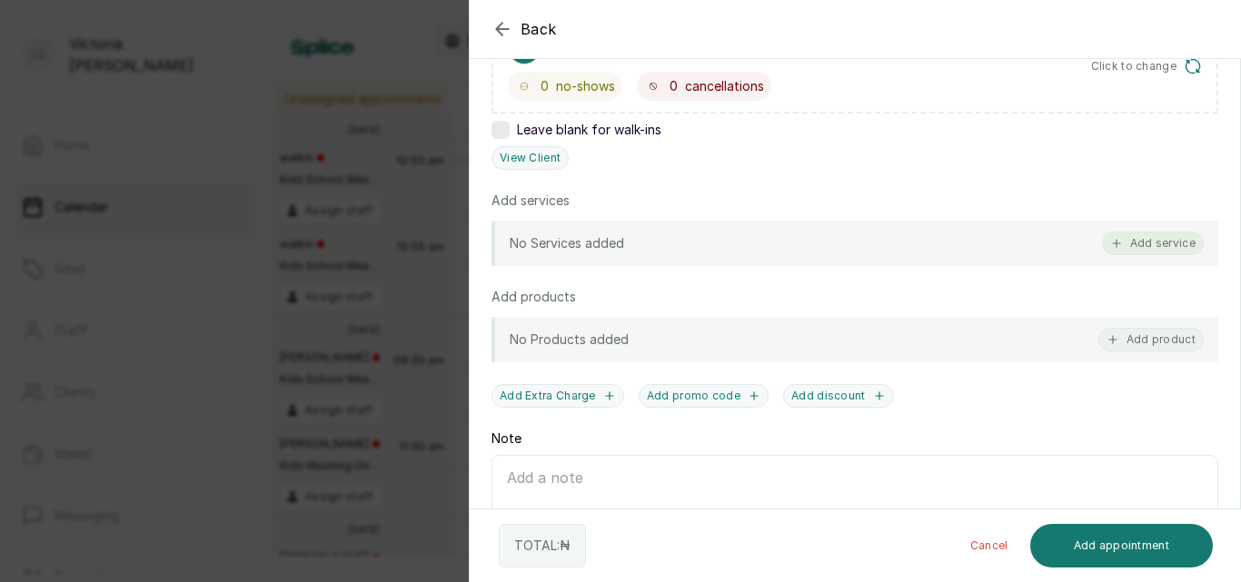
click at [1144, 241] on button "Add service" at bounding box center [1153, 244] width 102 height 24
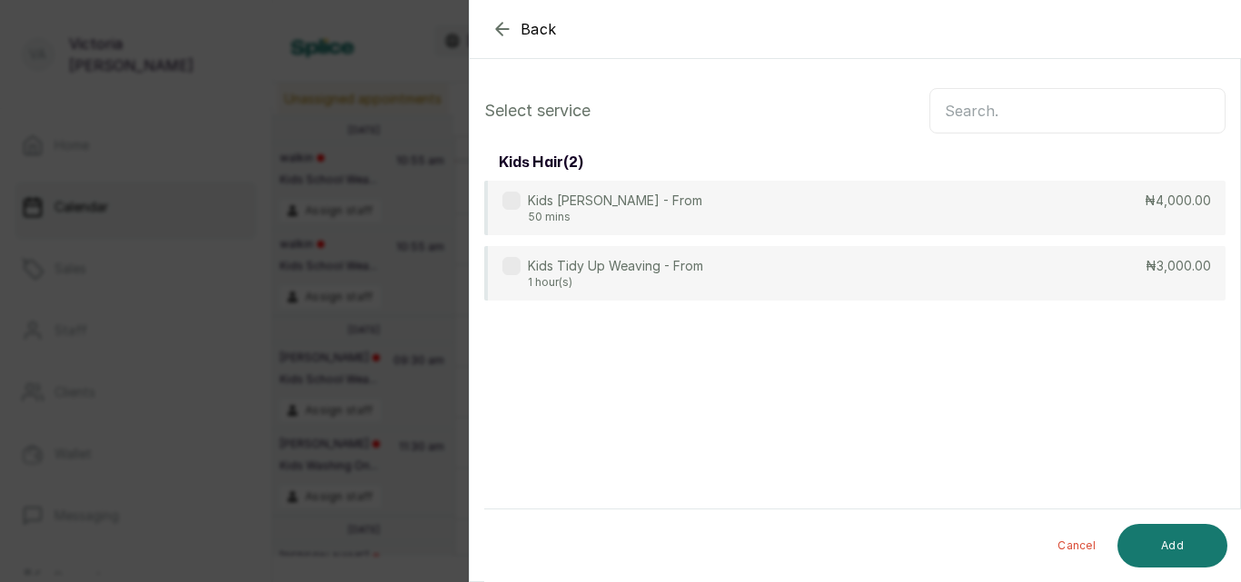
scroll to position [0, 0]
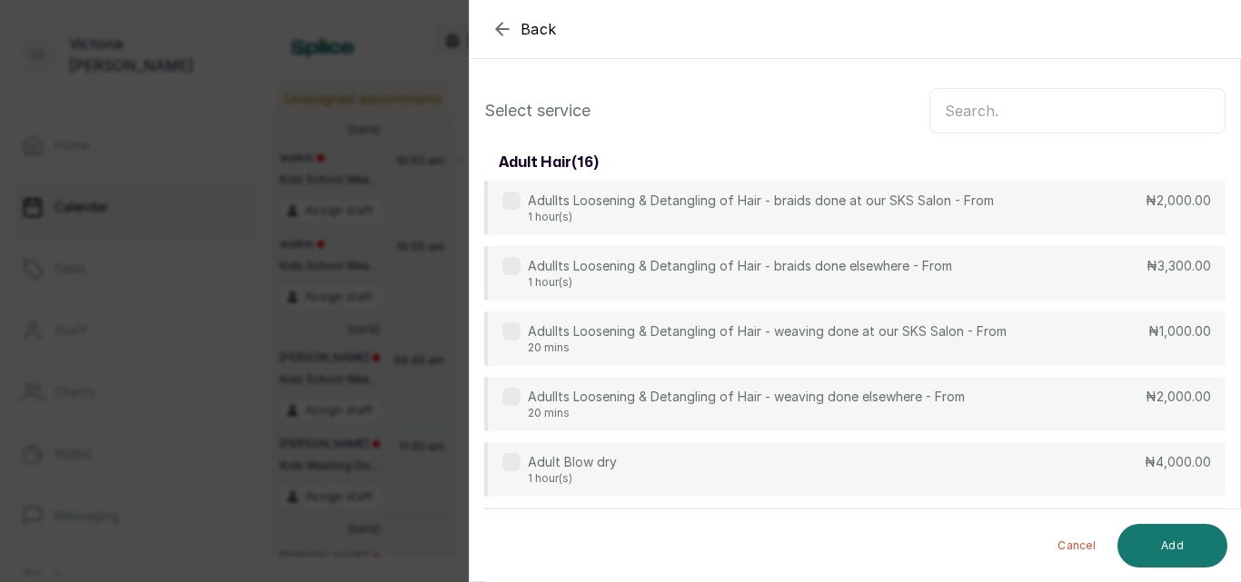
click at [1037, 109] on input "text" at bounding box center [1077, 110] width 296 height 45
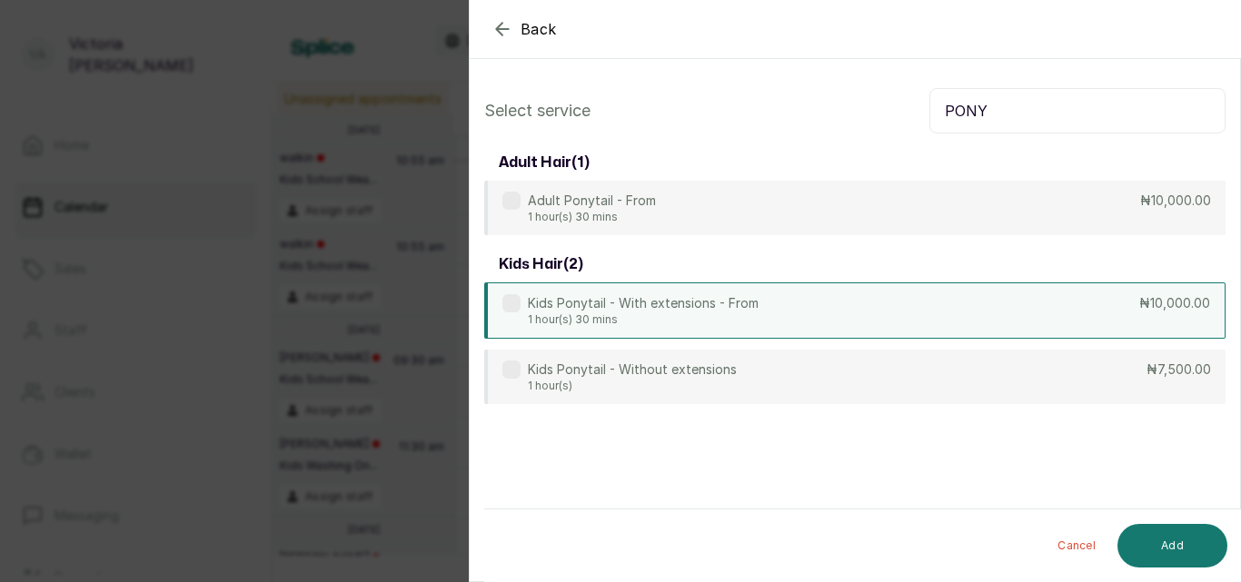
type input "PONY"
click at [517, 305] on label at bounding box center [511, 303] width 18 height 18
click at [1164, 536] on button "Add" at bounding box center [1172, 546] width 110 height 44
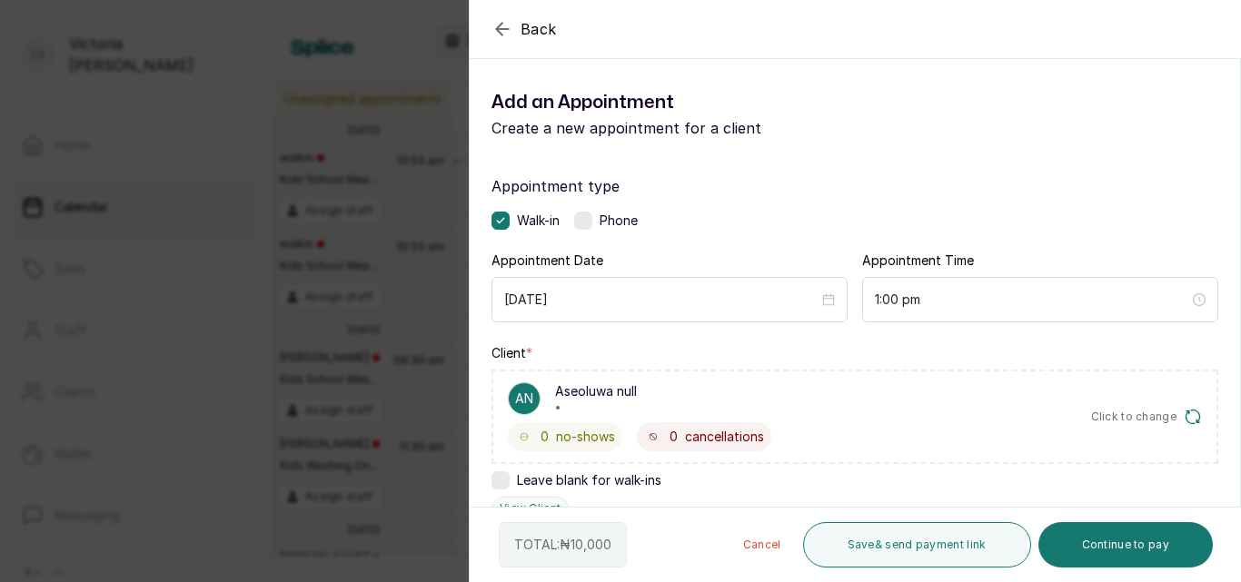
scroll to position [344, 0]
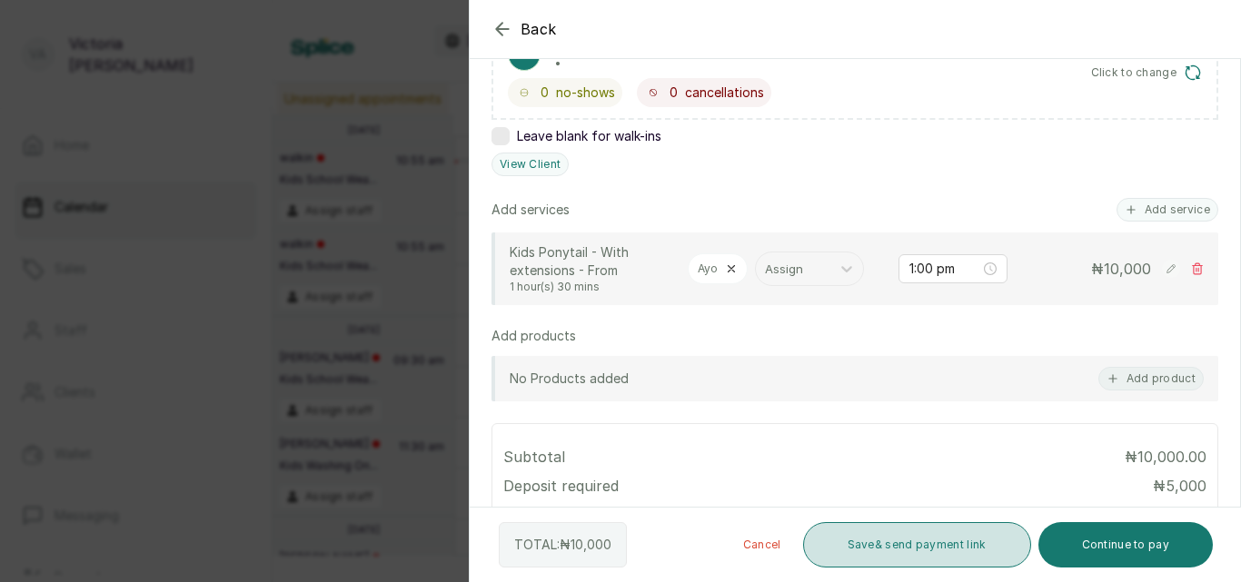
click at [959, 531] on button "Save & send payment link" at bounding box center [917, 544] width 228 height 45
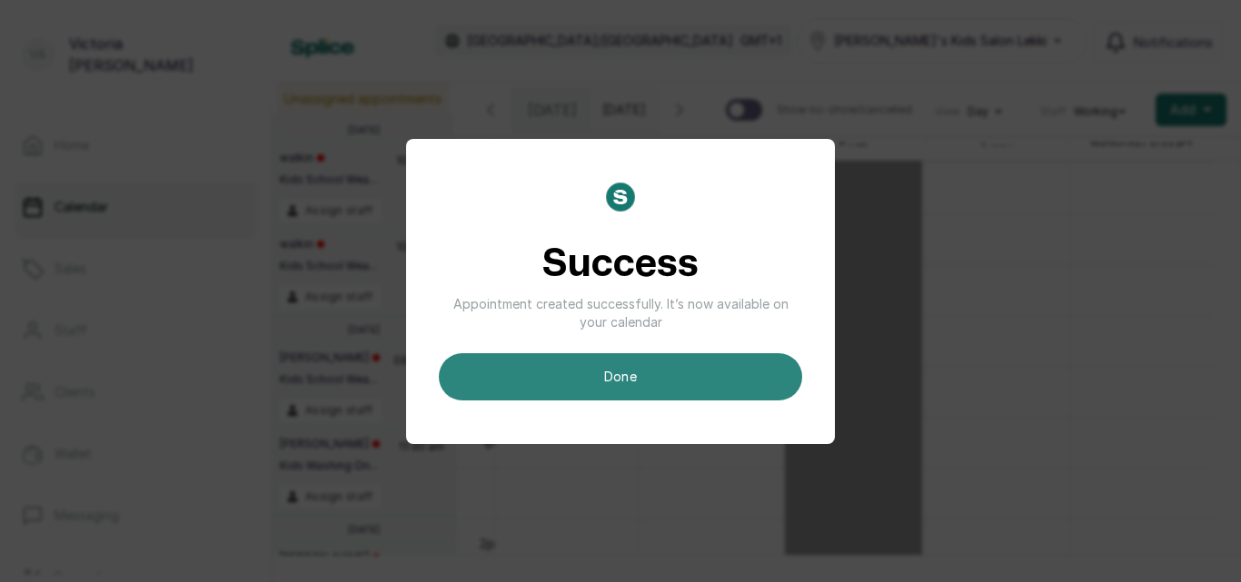
click at [748, 379] on button "done" at bounding box center [620, 376] width 363 height 47
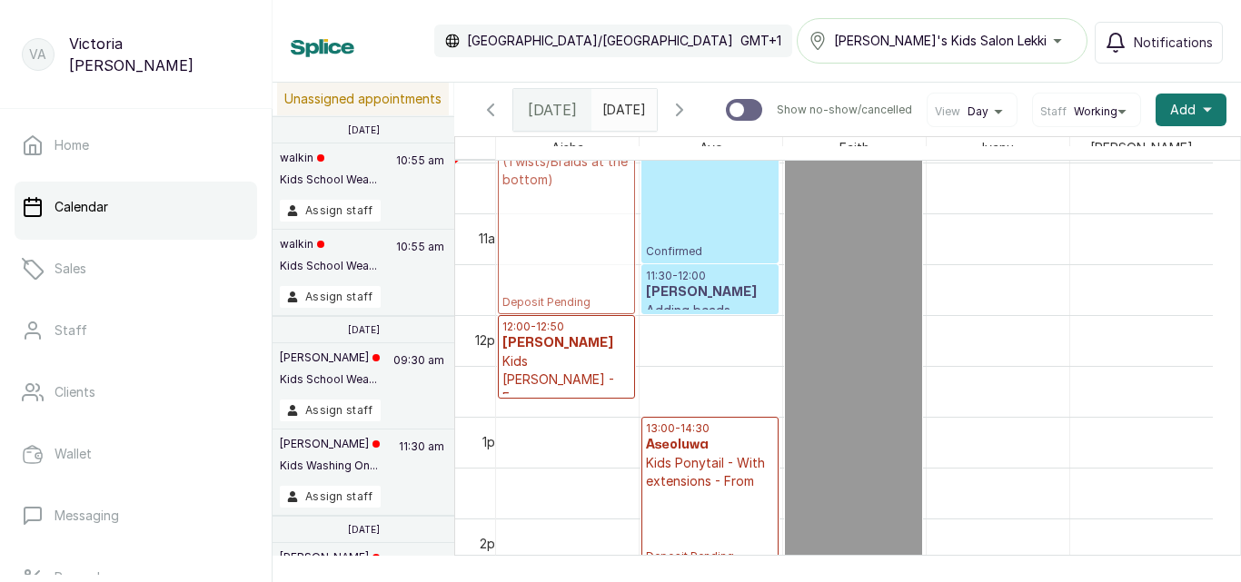
drag, startPoint x: 601, startPoint y: 257, endPoint x: 600, endPoint y: 236, distance: 20.9
click at [600, 236] on div "09:30 - 12:00 [PERSON_NAME] Kids School Weaving/Didi - Half Up Half Down (Twist…" at bounding box center [567, 315] width 143 height 2442
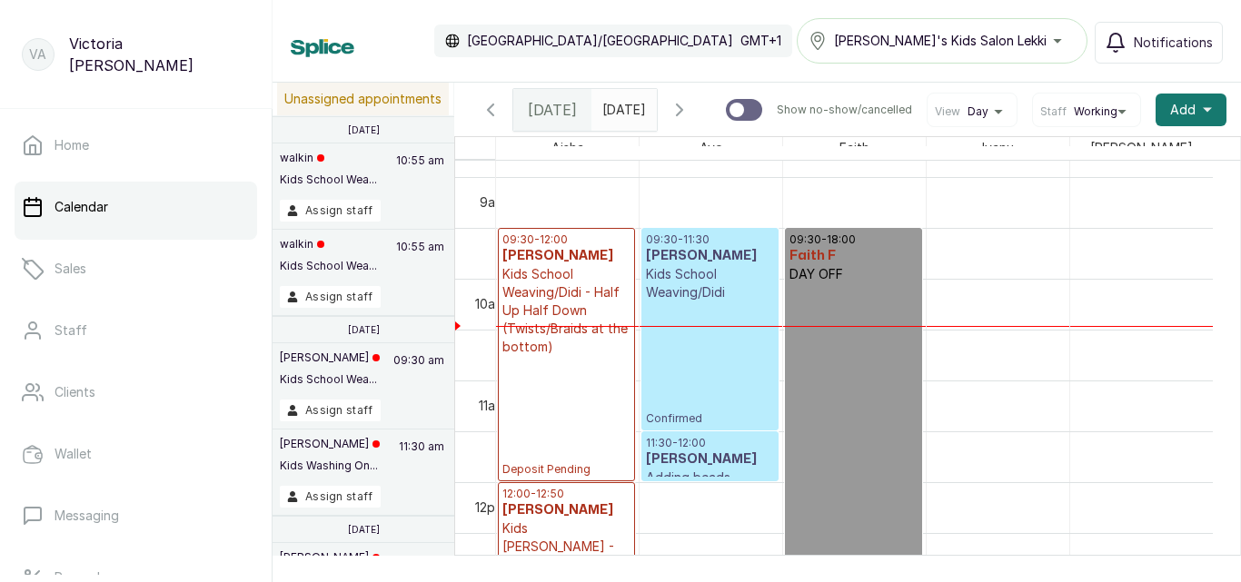
scroll to position [904, 0]
